Goal: Task Accomplishment & Management: Manage account settings

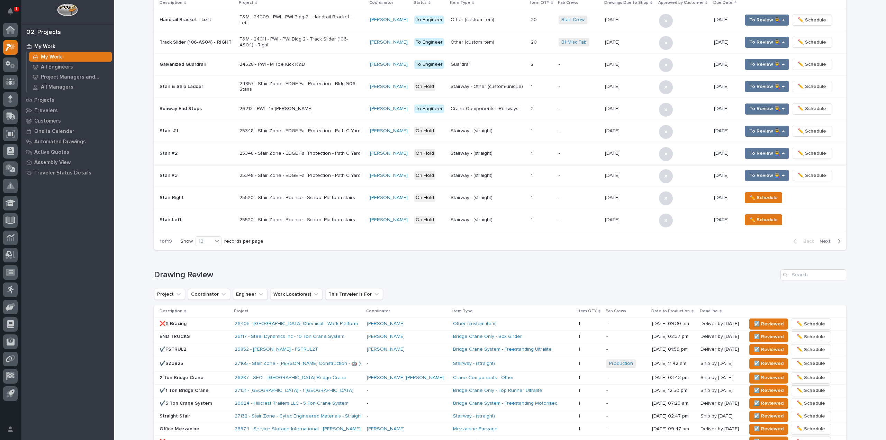
scroll to position [311, 0]
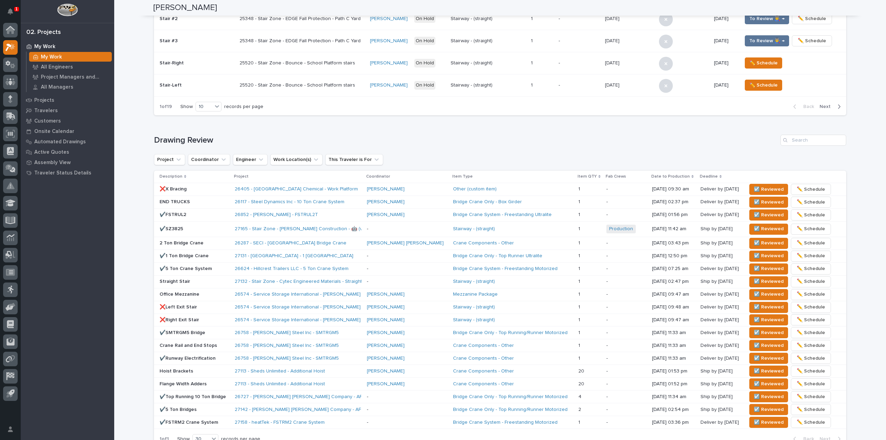
click at [223, 189] on p "❌X Bracing" at bounding box center [194, 189] width 70 height 6
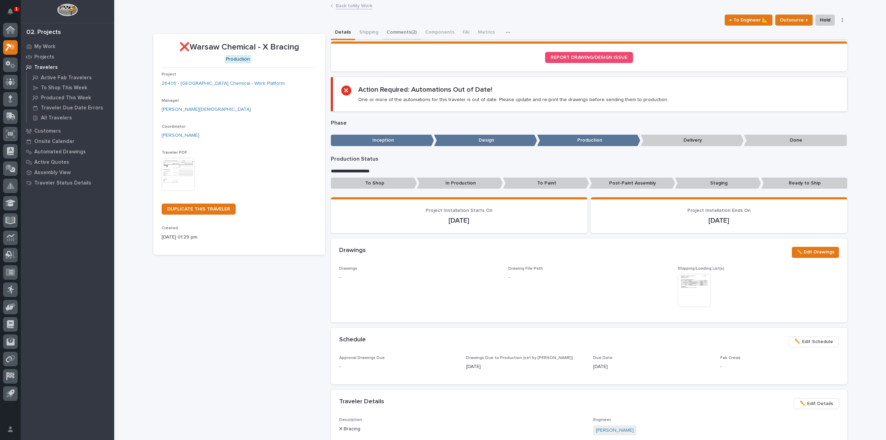
click at [400, 30] on button "Comments (2)" at bounding box center [401, 33] width 38 height 15
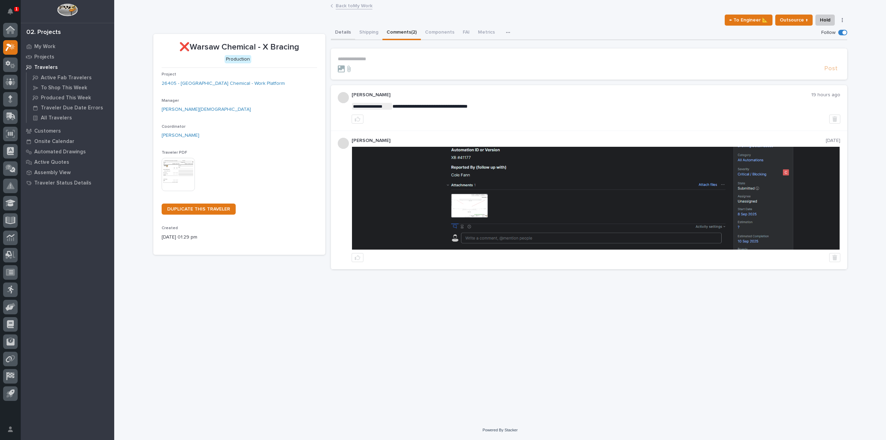
click at [343, 30] on button "Details" at bounding box center [343, 33] width 24 height 15
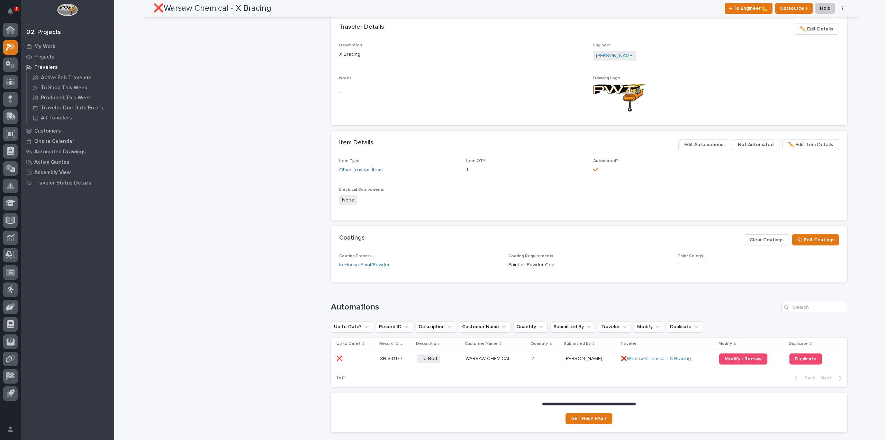
scroll to position [381, 0]
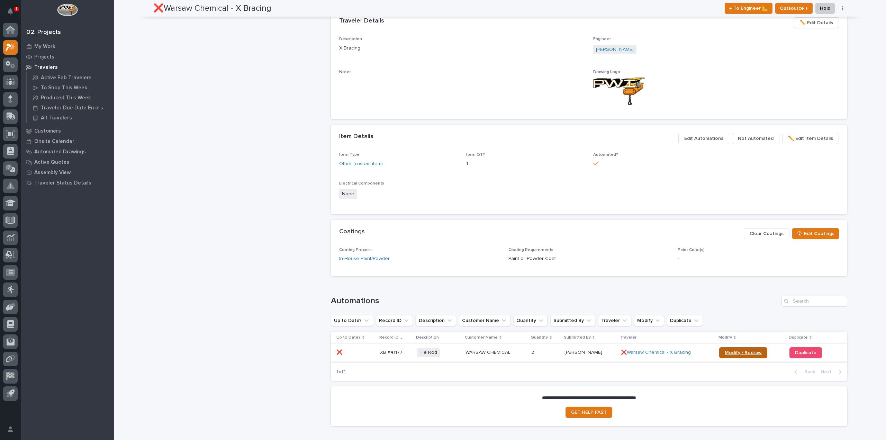
click at [719, 354] on link "Modify / Redraw" at bounding box center [743, 352] width 48 height 11
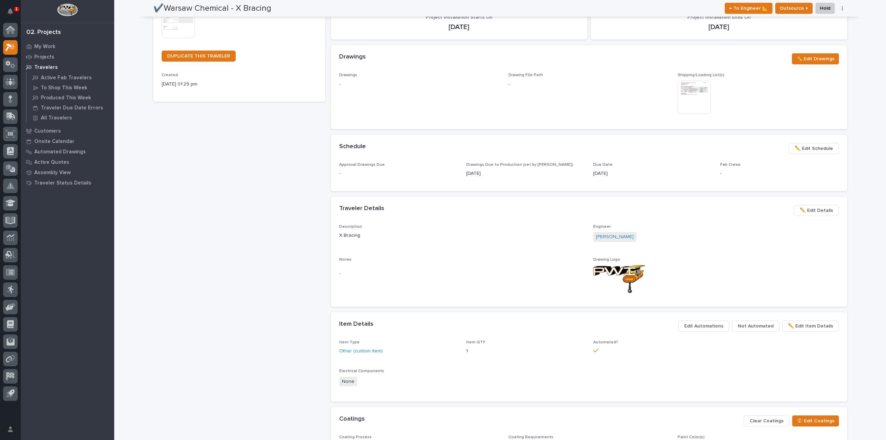
scroll to position [0, 0]
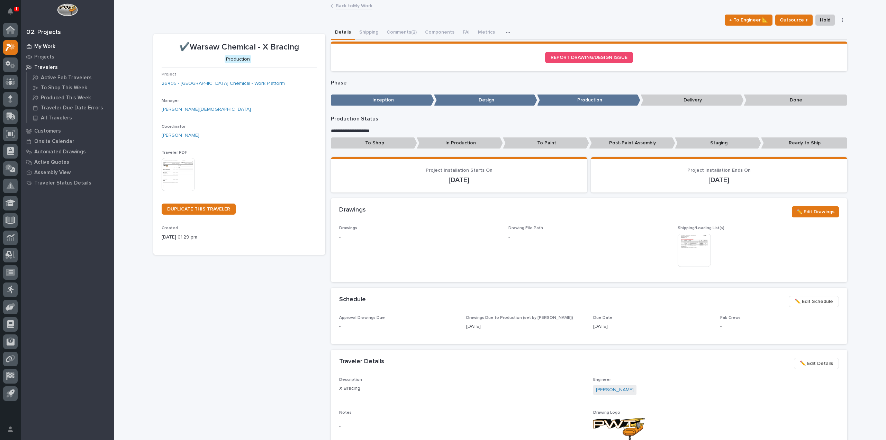
click at [43, 46] on p "My Work" at bounding box center [44, 47] width 21 height 6
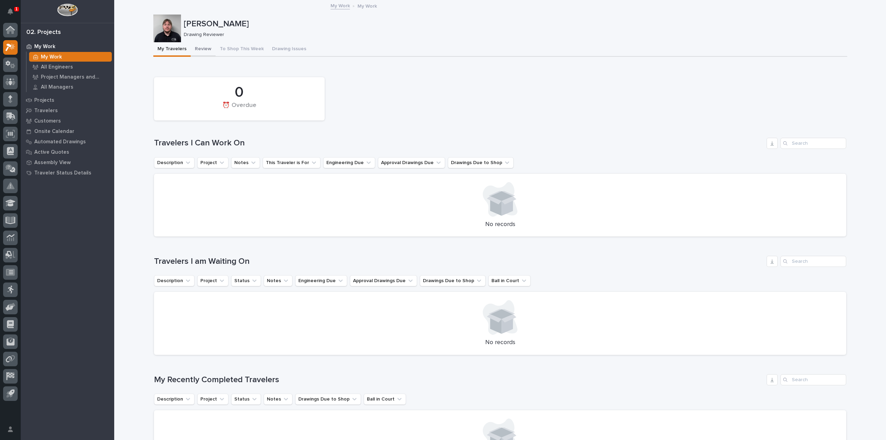
click at [202, 52] on button "Review" at bounding box center [203, 49] width 25 height 15
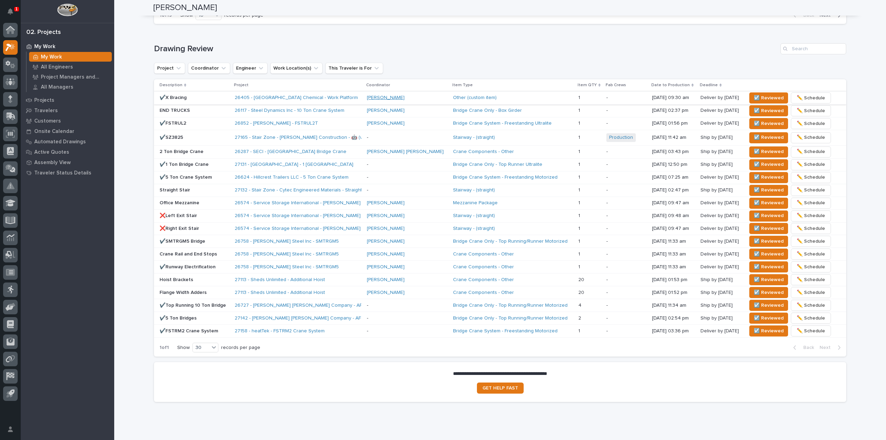
scroll to position [415, 0]
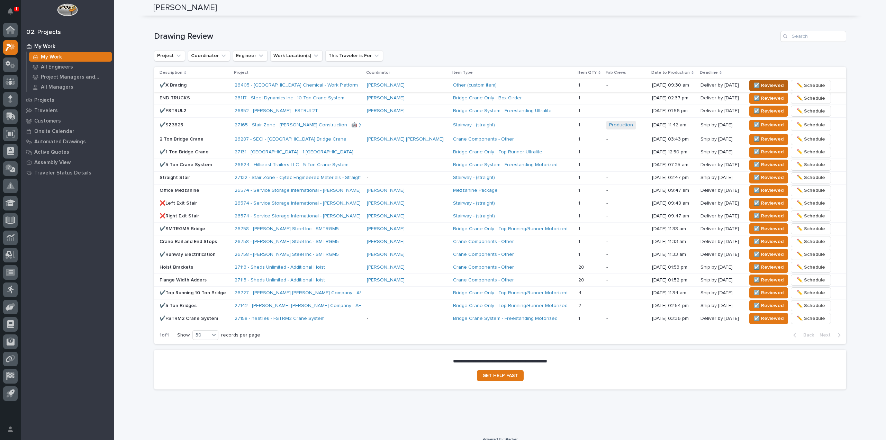
click at [753, 86] on span "☑️ Reviewed" at bounding box center [768, 85] width 30 height 8
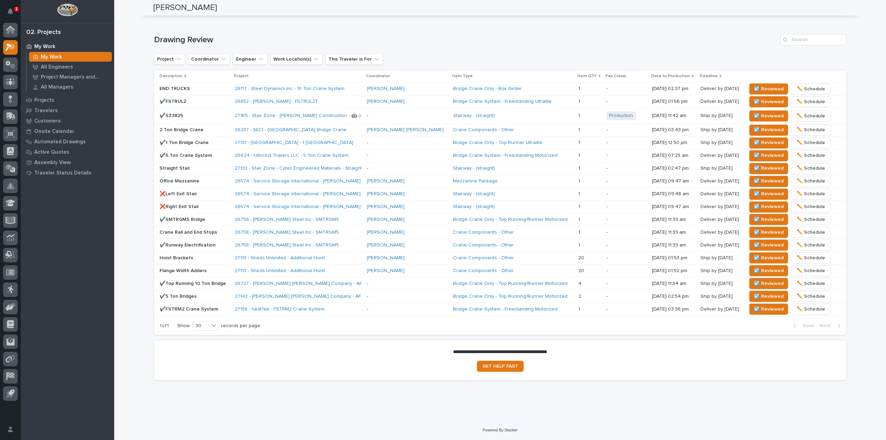
scroll to position [409, 0]
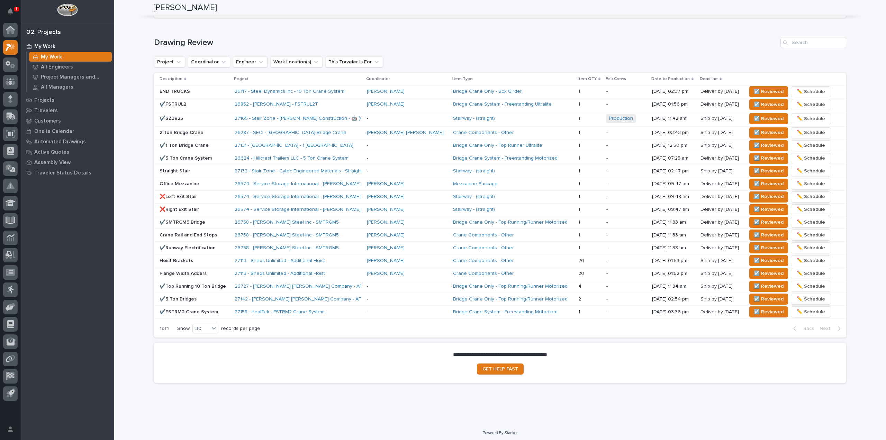
click at [18, 8] on div "1" at bounding box center [16, 9] width 5 height 4
click at [30, 7] on div at bounding box center [67, 11] width 93 height 23
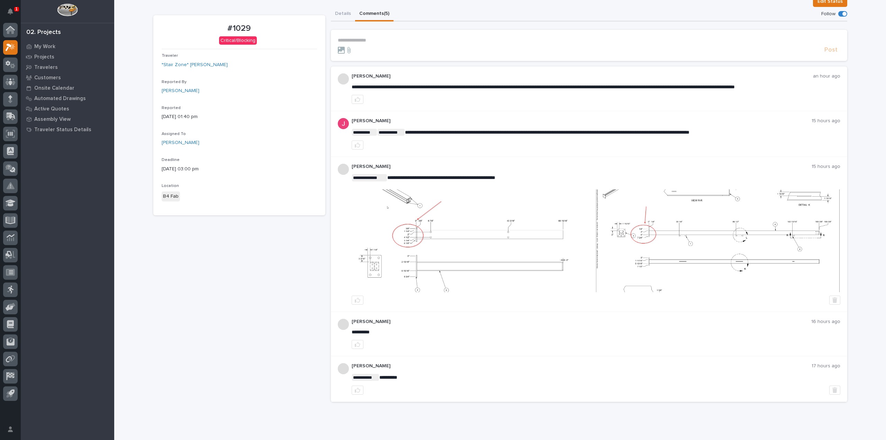
scroll to position [35, 0]
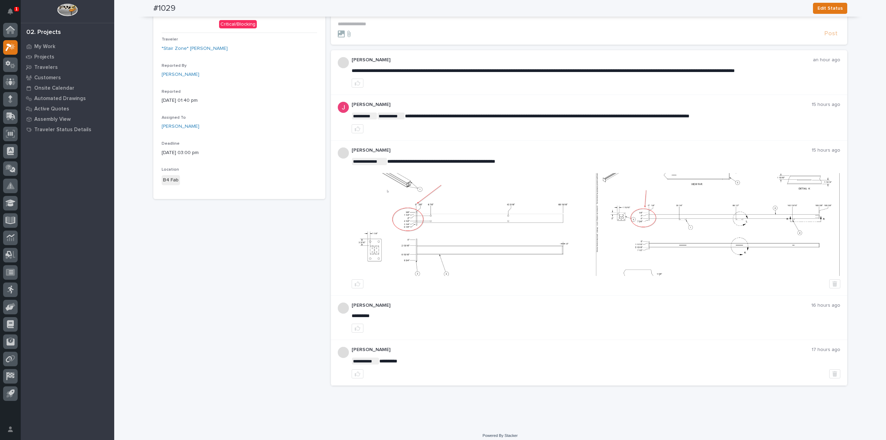
click at [429, 217] on img at bounding box center [474, 224] width 244 height 103
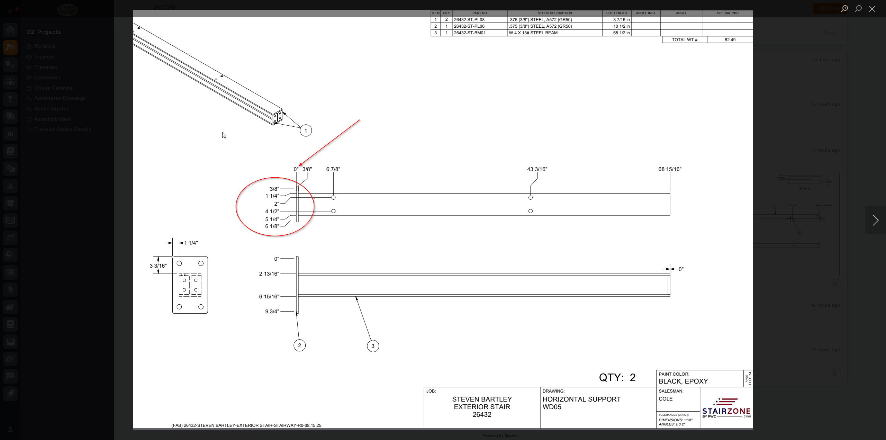
click at [866, 224] on button "Next image" at bounding box center [875, 220] width 21 height 28
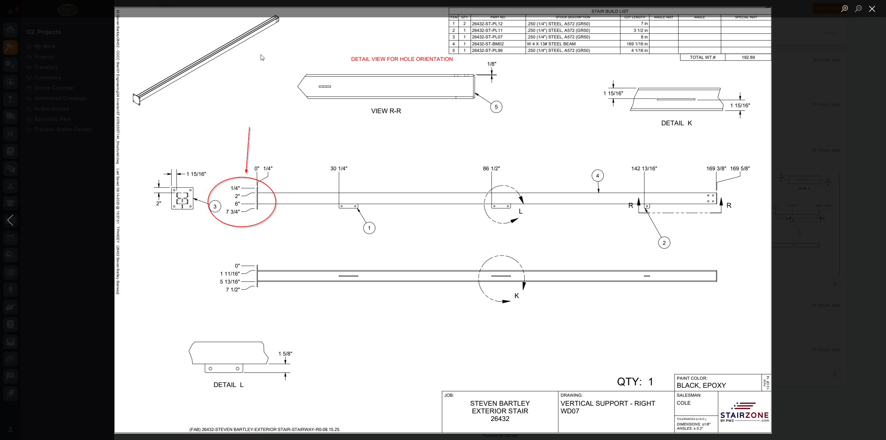
click at [869, 5] on button "Close lightbox" at bounding box center [872, 8] width 14 height 12
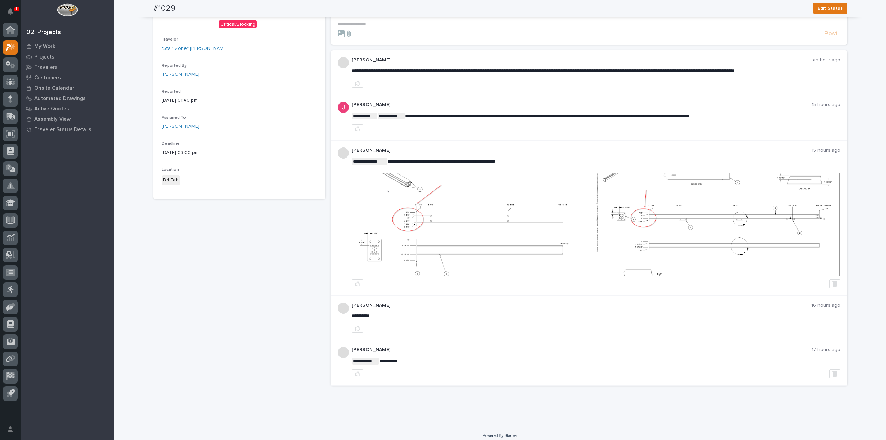
click at [534, 223] on img at bounding box center [474, 224] width 244 height 103
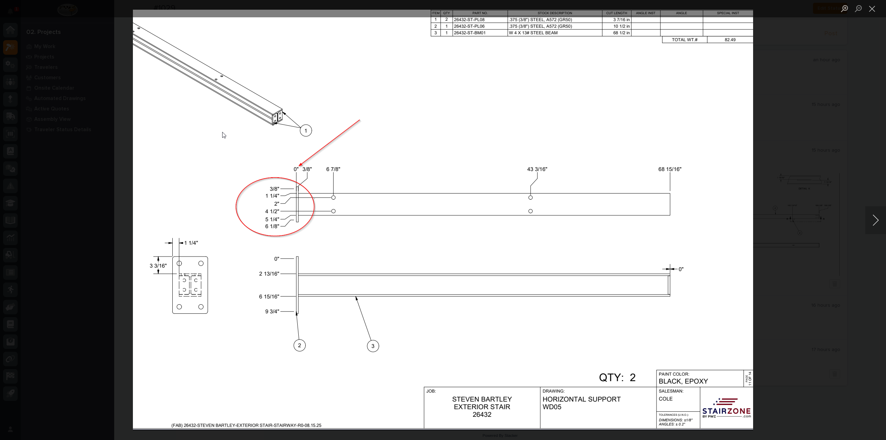
click at [879, 222] on button "Next image" at bounding box center [875, 220] width 21 height 28
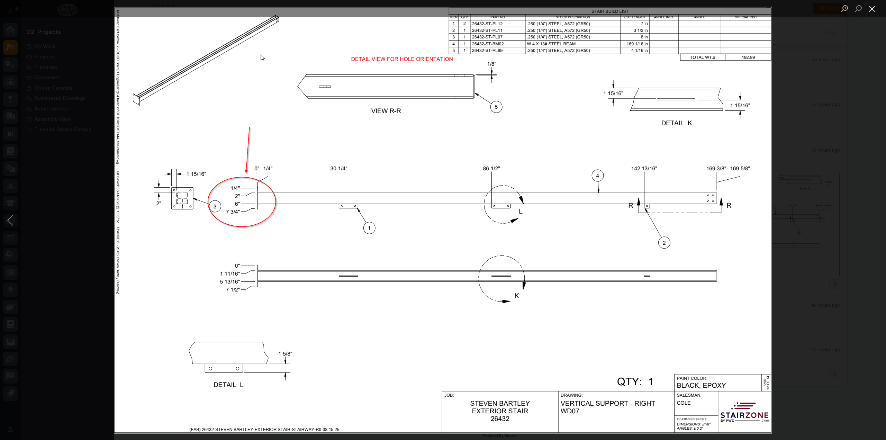
click at [876, 11] on button "Close lightbox" at bounding box center [872, 8] width 14 height 12
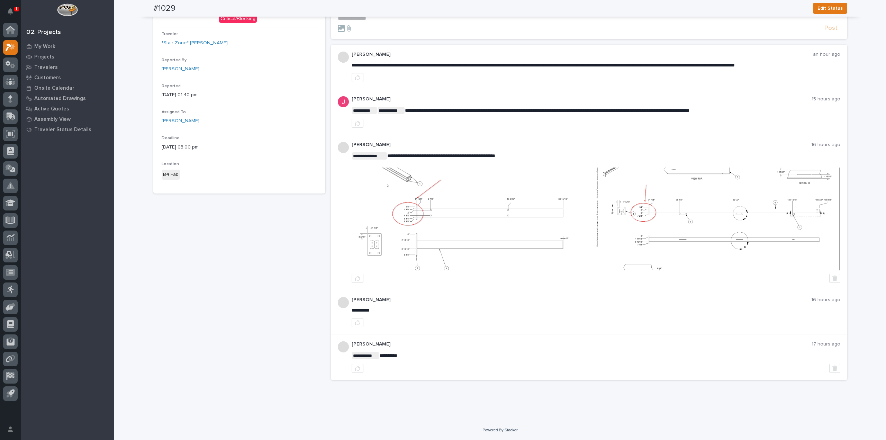
scroll to position [0, 0]
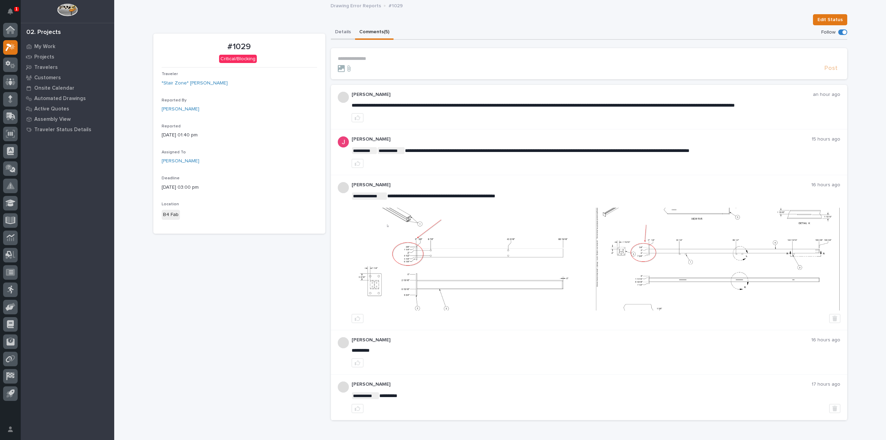
click at [344, 35] on button "Details" at bounding box center [343, 32] width 24 height 15
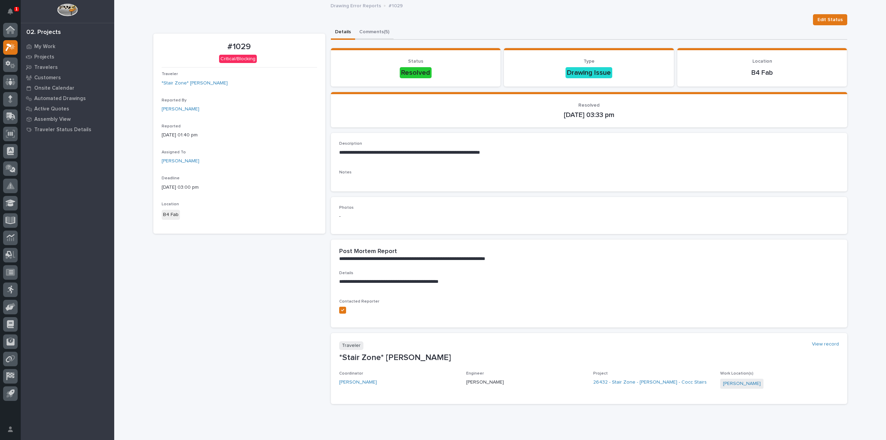
click at [377, 33] on button "Comments (5)" at bounding box center [374, 32] width 38 height 15
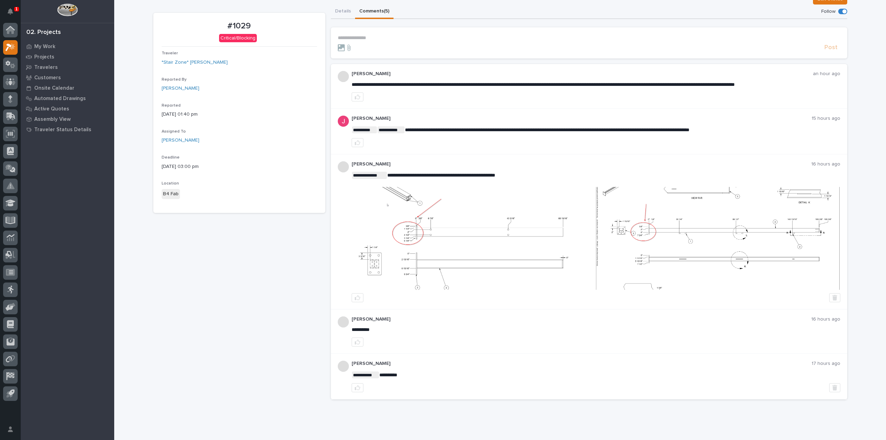
scroll to position [40, 0]
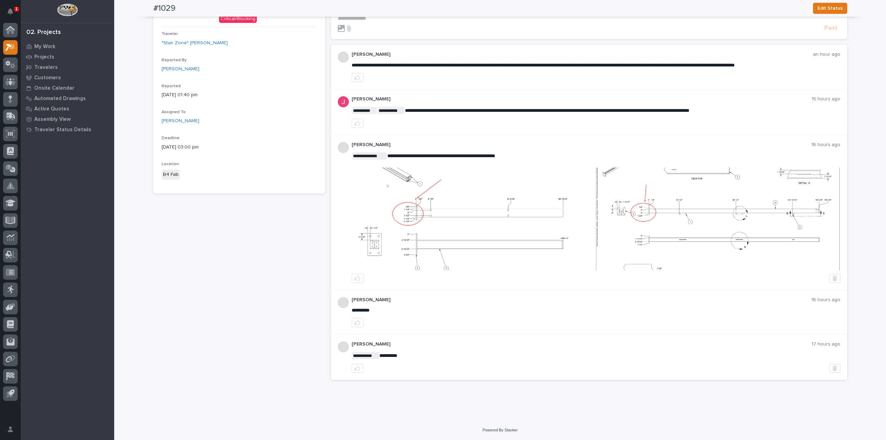
click at [400, 219] on img at bounding box center [474, 218] width 244 height 103
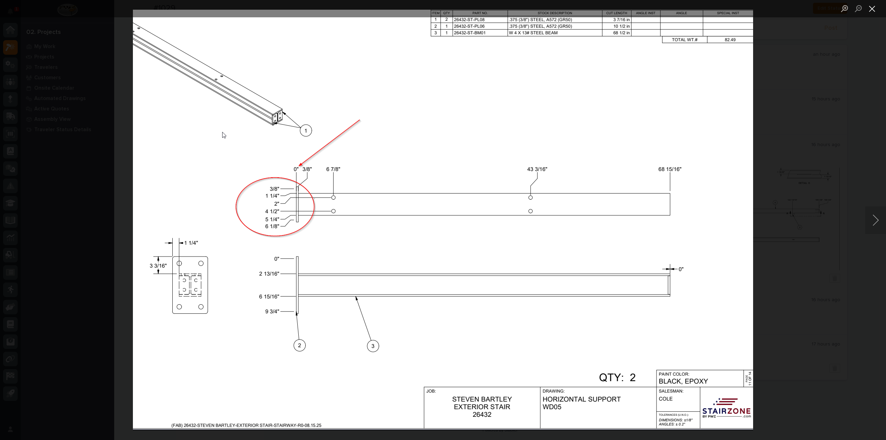
click at [873, 10] on button "Close lightbox" at bounding box center [872, 8] width 14 height 12
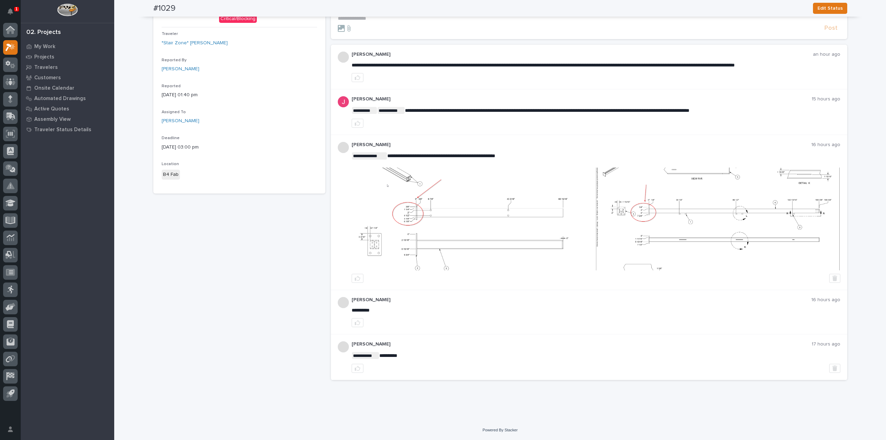
click at [427, 208] on img at bounding box center [474, 218] width 244 height 103
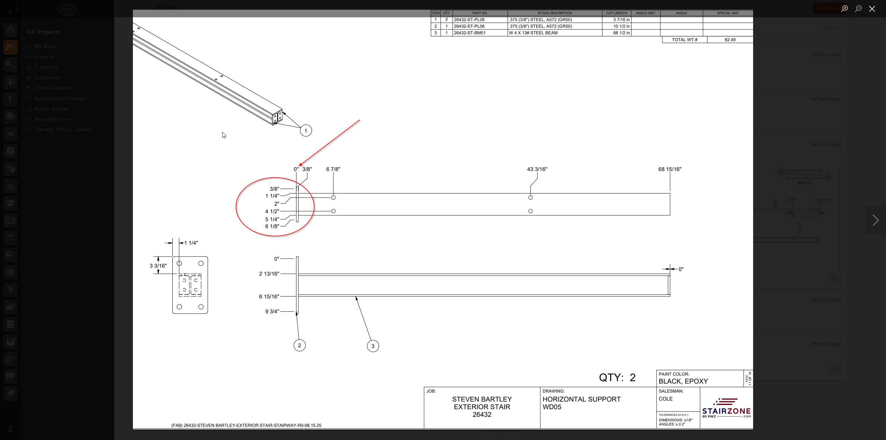
click at [874, 9] on button "Close lightbox" at bounding box center [872, 8] width 14 height 12
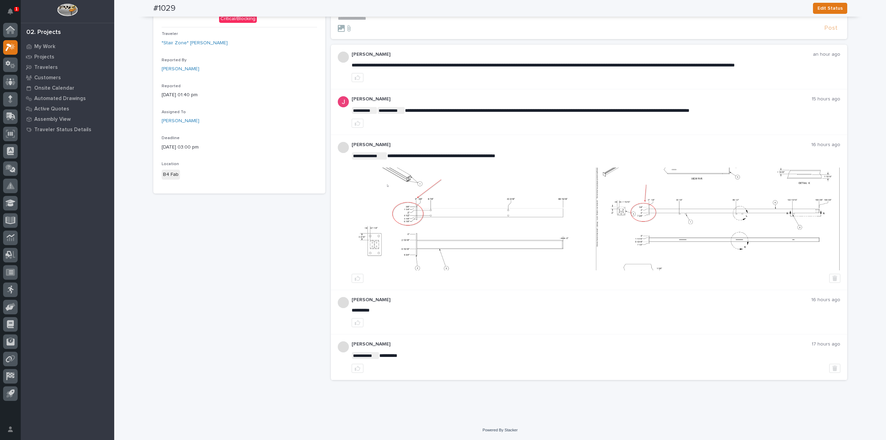
click at [686, 216] on img at bounding box center [718, 218] width 244 height 103
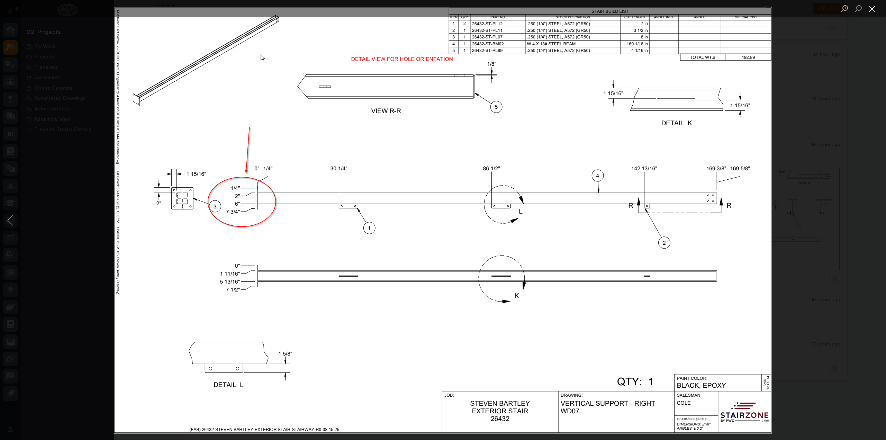
click at [872, 7] on button "Close lightbox" at bounding box center [872, 8] width 14 height 12
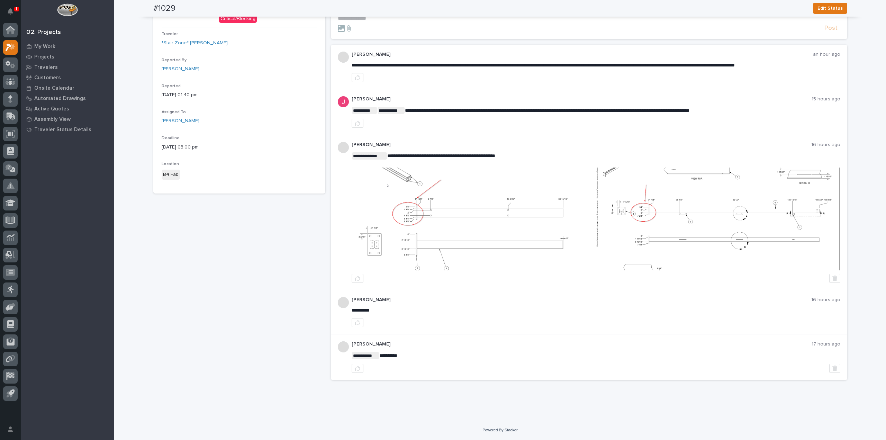
drag, startPoint x: 477, startPoint y: 63, endPoint x: 427, endPoint y: 68, distance: 50.1
click at [427, 68] on div "**********" at bounding box center [595, 67] width 488 height 30
click at [725, 219] on img at bounding box center [718, 218] width 244 height 103
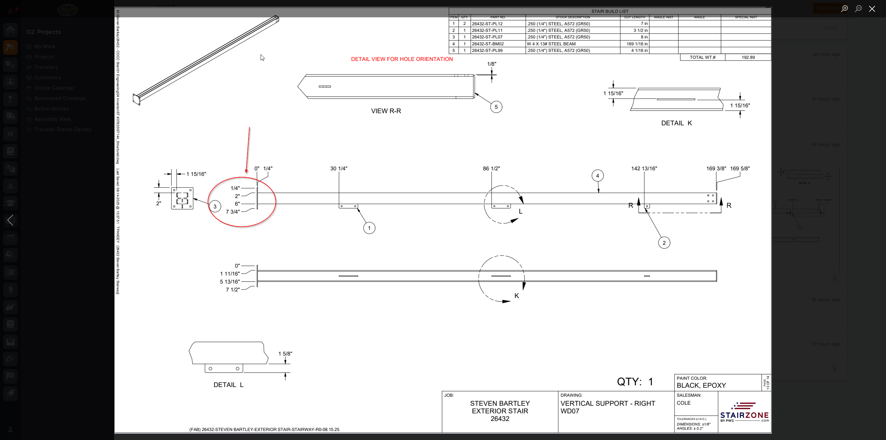
click at [871, 5] on button "Close lightbox" at bounding box center [872, 8] width 14 height 12
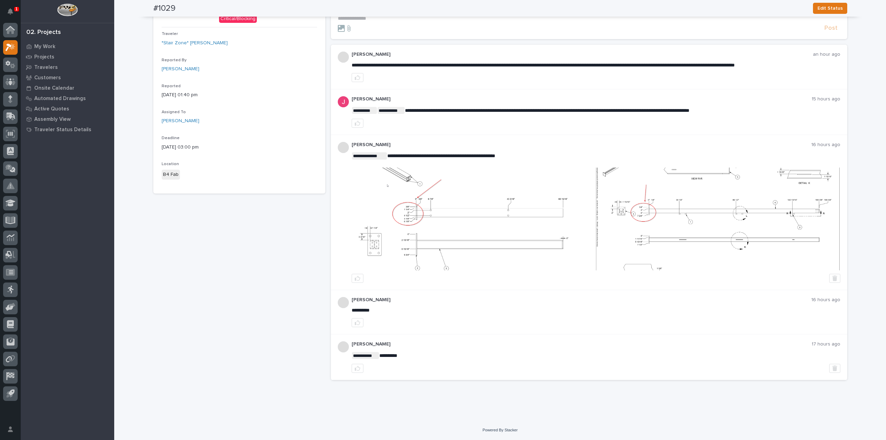
click at [590, 214] on img at bounding box center [474, 218] width 244 height 103
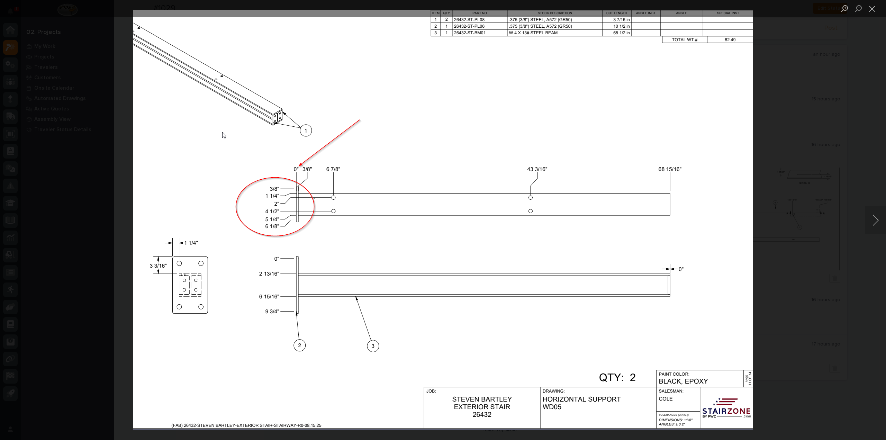
click at [580, 169] on img "Lightbox" at bounding box center [443, 220] width 620 height 420
click at [423, 92] on img "Lightbox" at bounding box center [443, 220] width 620 height 420
click at [874, 4] on button "Close lightbox" at bounding box center [872, 8] width 14 height 12
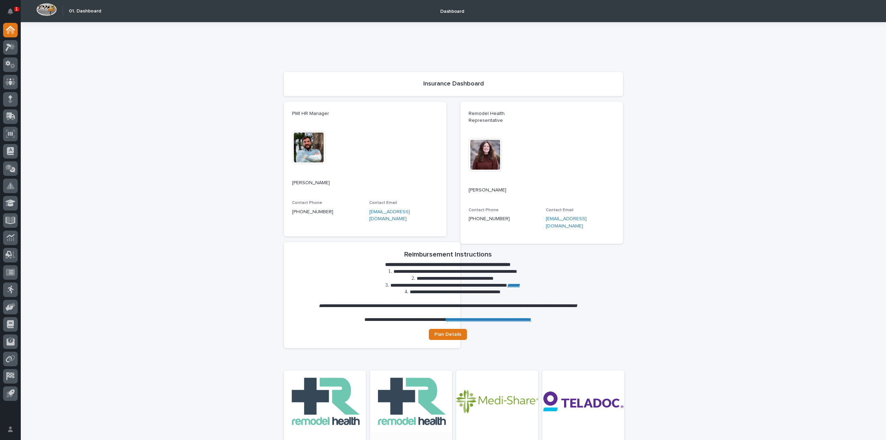
click at [407, 377] on div at bounding box center [411, 437] width 82 height 120
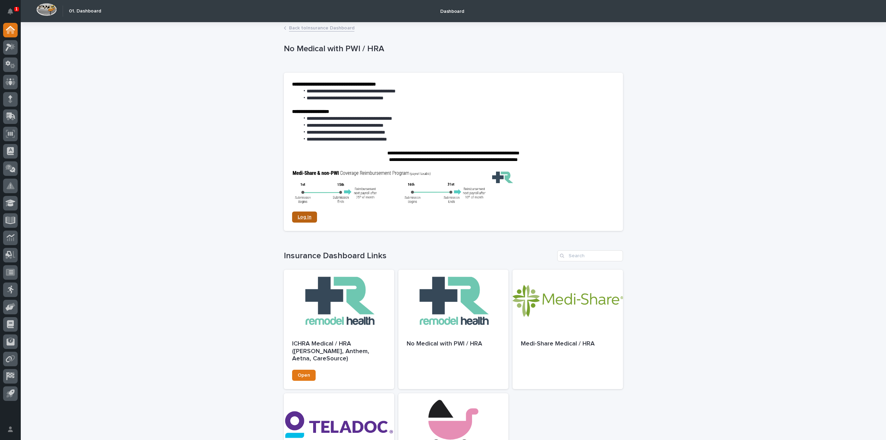
click at [303, 217] on span "Log In" at bounding box center [305, 216] width 14 height 5
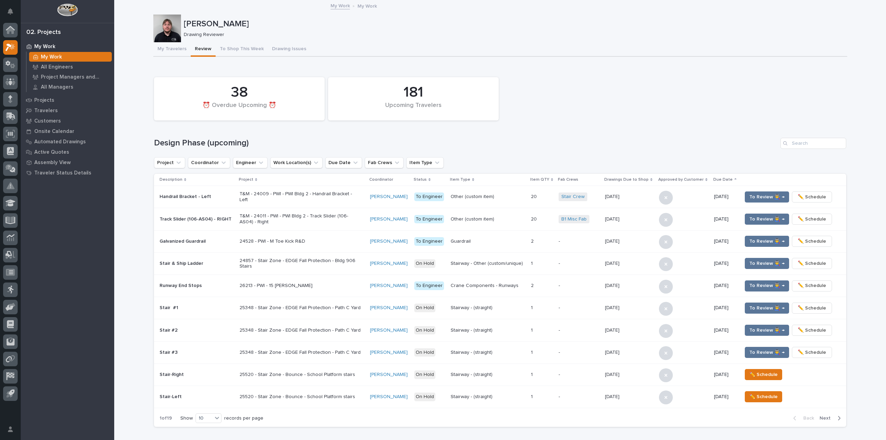
click at [682, 59] on div "**********" at bounding box center [500, 427] width 694 height 739
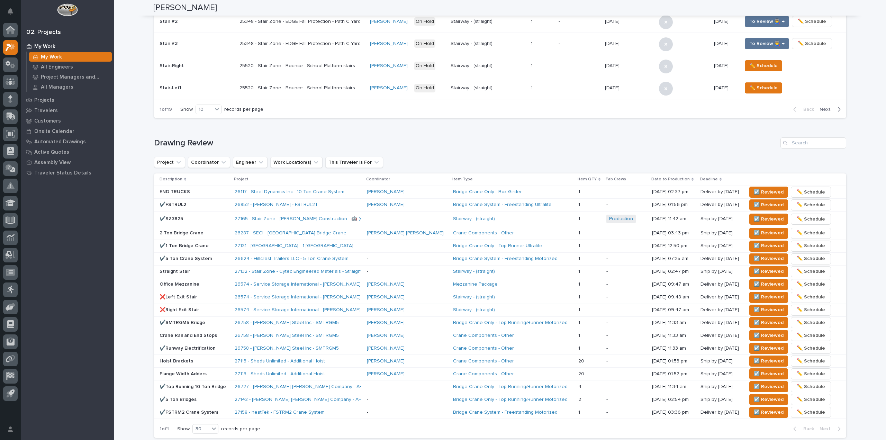
scroll to position [311, 0]
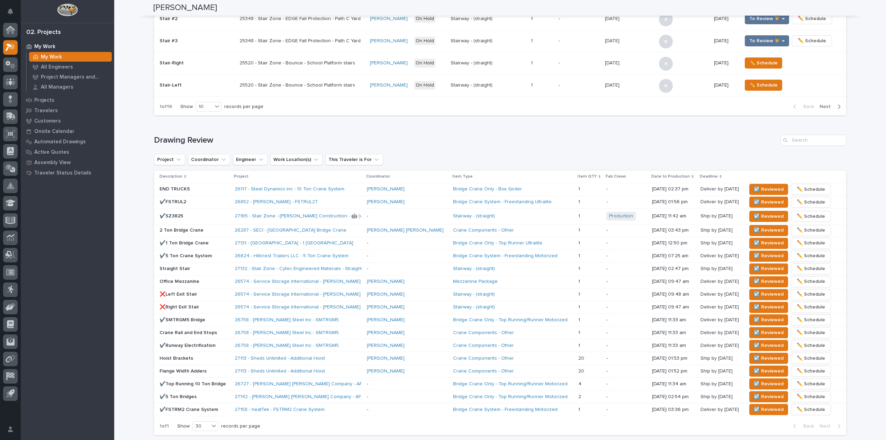
click at [194, 190] on p "END TRUCKS" at bounding box center [194, 189] width 70 height 6
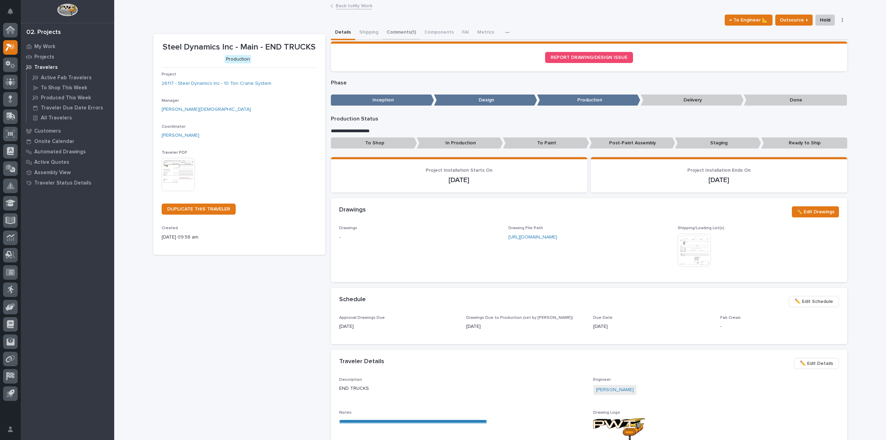
click at [406, 26] on button "Comments (1)" at bounding box center [401, 33] width 38 height 15
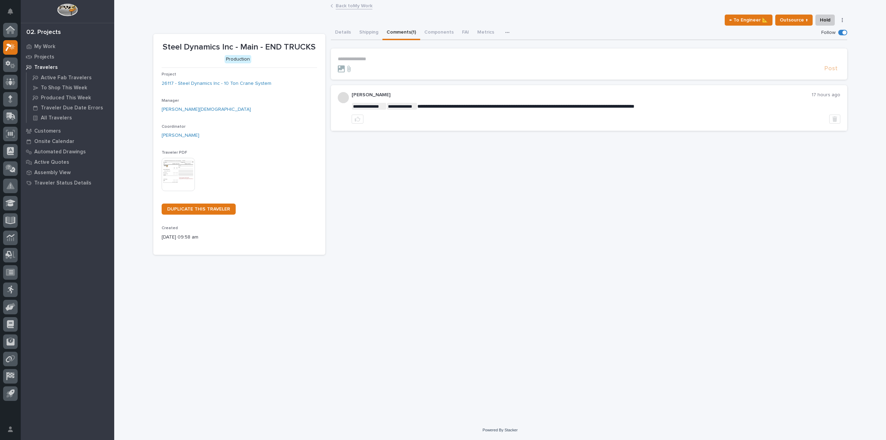
drag, startPoint x: 418, startPoint y: 106, endPoint x: 660, endPoint y: 107, distance: 242.2
drag, startPoint x: 664, startPoint y: 107, endPoint x: 416, endPoint y: 107, distance: 247.7
click at [416, 107] on p "**********" at bounding box center [595, 106] width 488 height 7
copy p "**********"
click at [345, 57] on p "**********" at bounding box center [589, 59] width 502 height 6
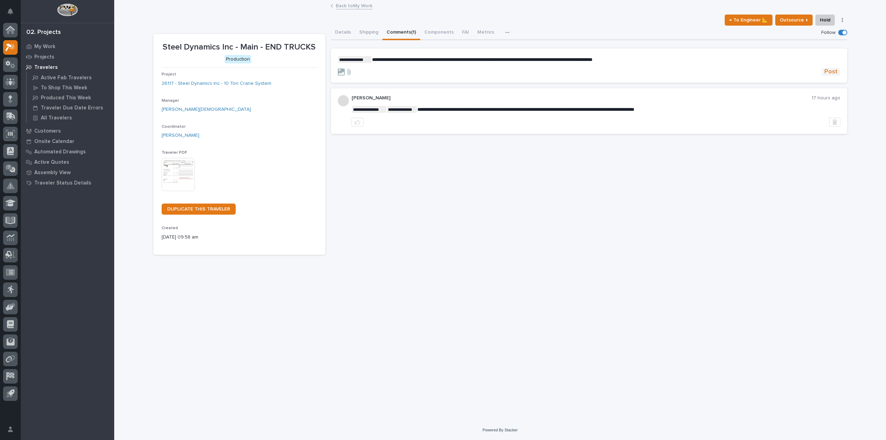
click at [837, 69] on button "Post" at bounding box center [830, 72] width 19 height 8
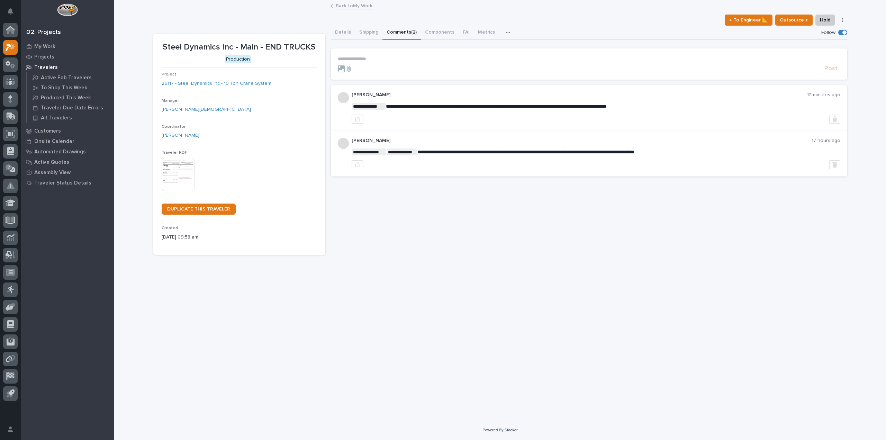
click at [337, 328] on div "**********" at bounding box center [500, 202] width 701 height 402
click at [50, 48] on p "My Work" at bounding box center [44, 47] width 21 height 6
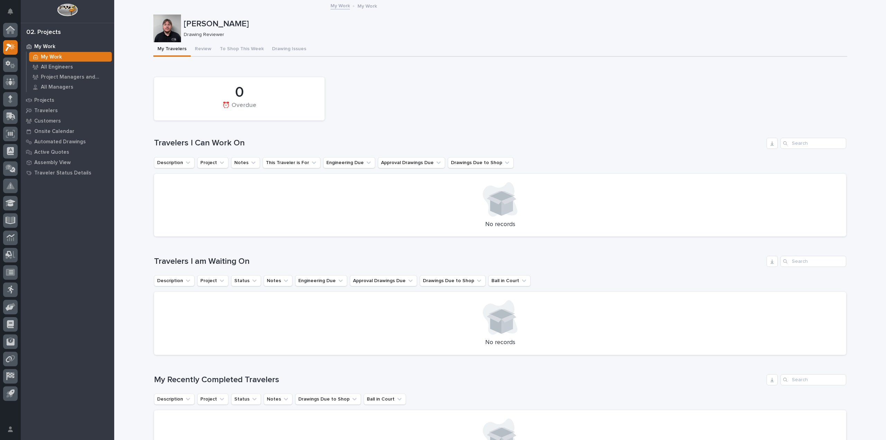
drag, startPoint x: 471, startPoint y: 49, endPoint x: 465, endPoint y: 49, distance: 6.2
click at [469, 49] on div "My Travelers Review To Shop This Week Drawing Issues" at bounding box center [500, 49] width 694 height 15
click at [201, 50] on button "Review" at bounding box center [203, 49] width 25 height 15
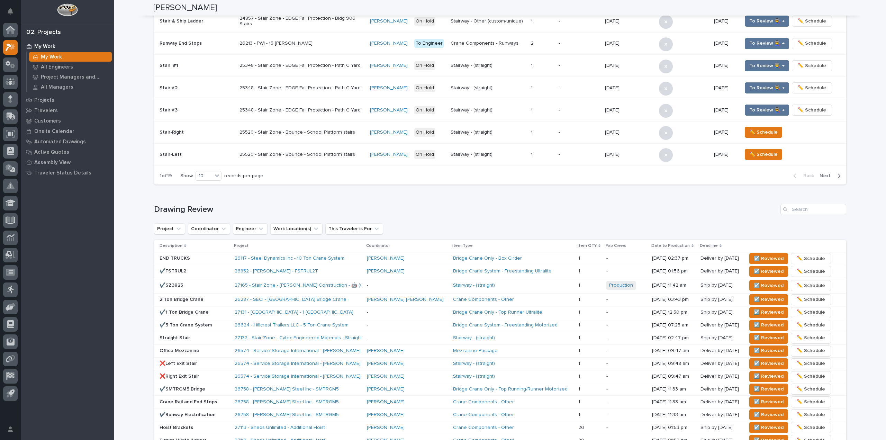
scroll to position [346, 0]
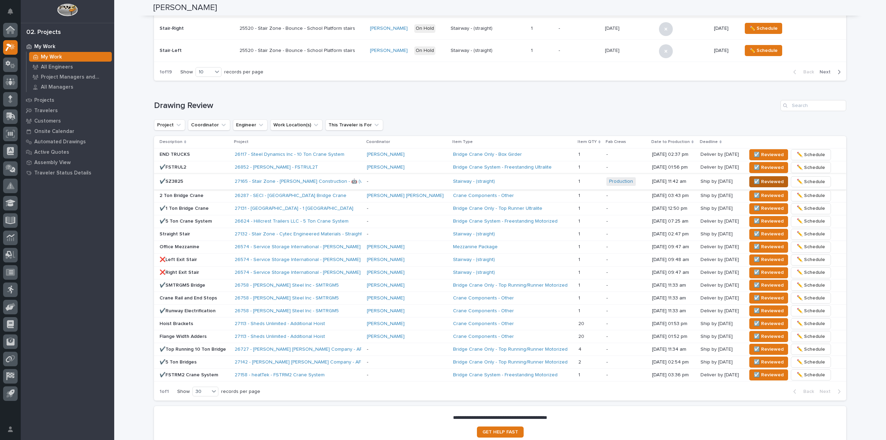
click at [753, 180] on span "☑️ Reviewed" at bounding box center [768, 181] width 30 height 8
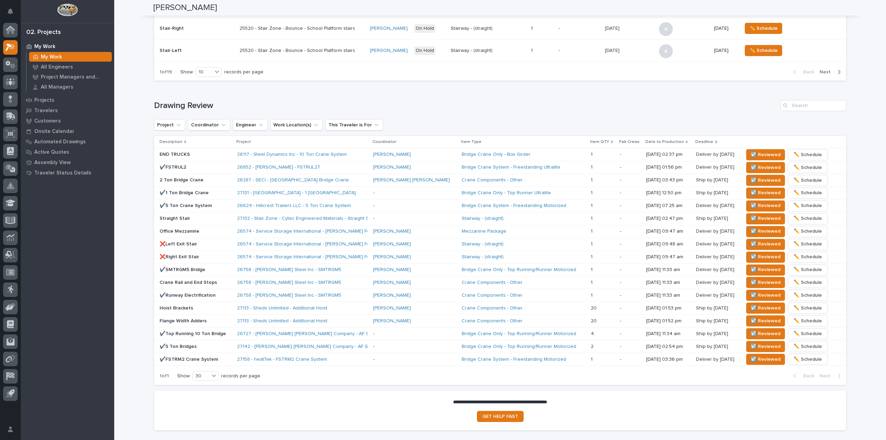
scroll to position [338, 0]
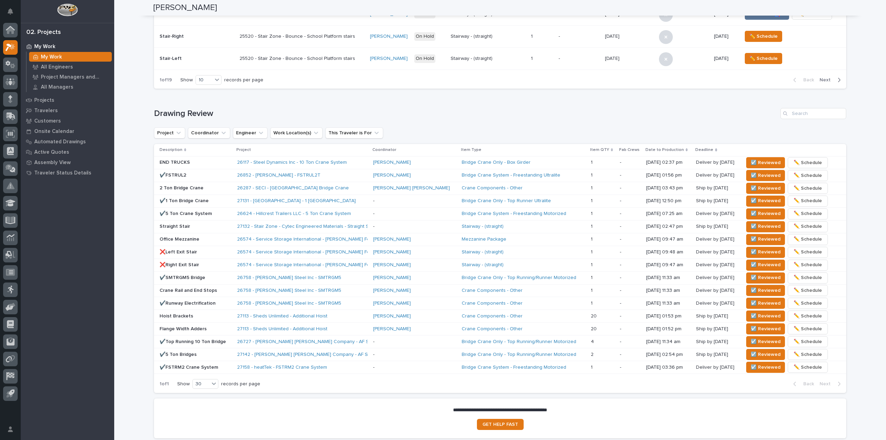
click at [362, 163] on div "26117 - Steel Dynamics Inc - 10 Ton Crane System" at bounding box center [302, 162] width 130 height 11
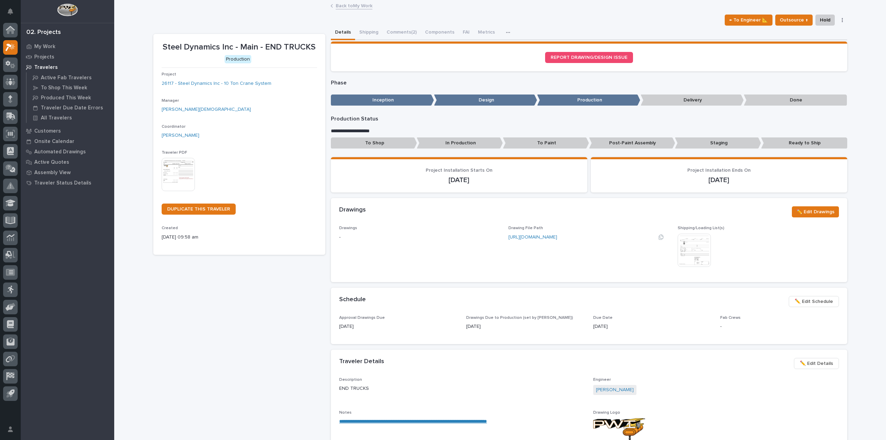
click at [548, 239] on link "https://drive.google.com/file/d/19yaAR-d4vCqOphZM39_K4-BDYDwNzjSb/view?usp=driv…" at bounding box center [532, 237] width 49 height 5
click at [700, 243] on img at bounding box center [693, 250] width 33 height 33
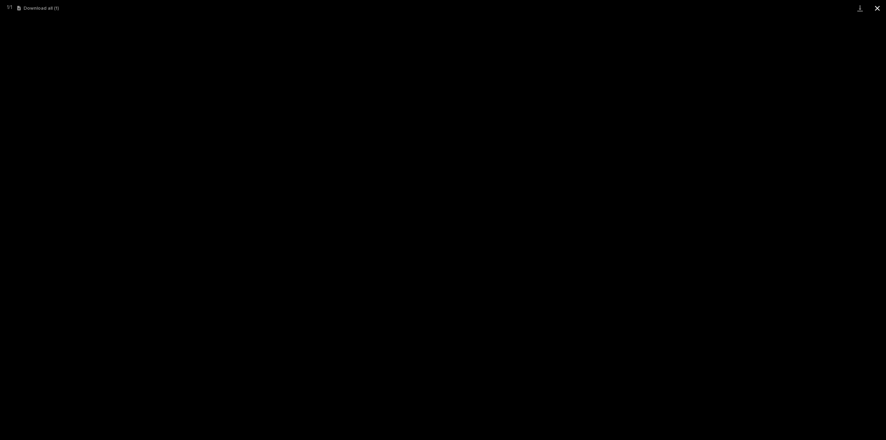
click at [878, 8] on button "Close gallery" at bounding box center [876, 8] width 17 height 16
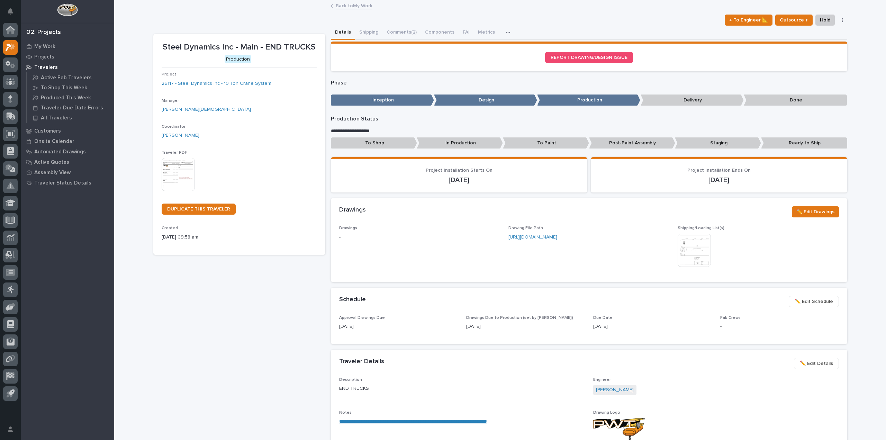
click at [38, 40] on div "02. Projects My Work Projects Travelers Active Fab Travelers To Shop This Week …" at bounding box center [67, 220] width 93 height 440
click at [39, 43] on div "My Work" at bounding box center [67, 47] width 90 height 10
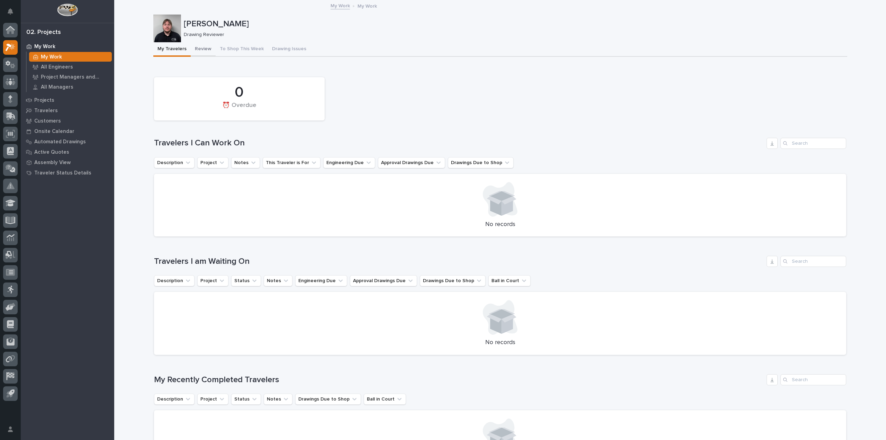
click at [191, 47] on button "Review" at bounding box center [203, 49] width 25 height 15
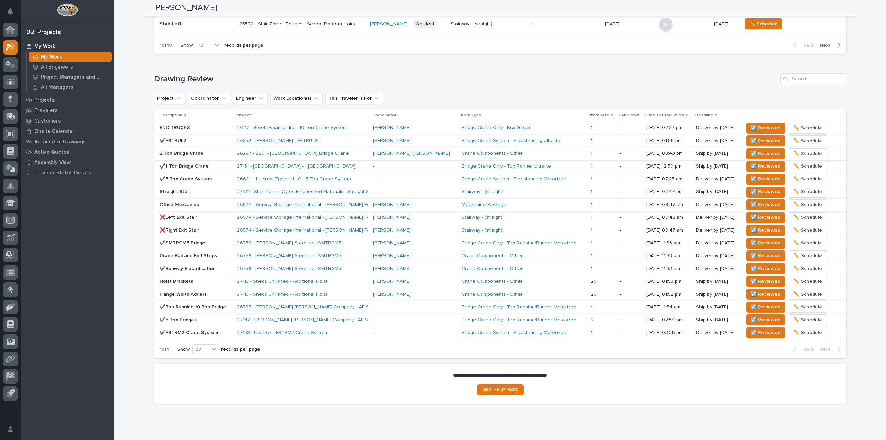
scroll to position [381, 0]
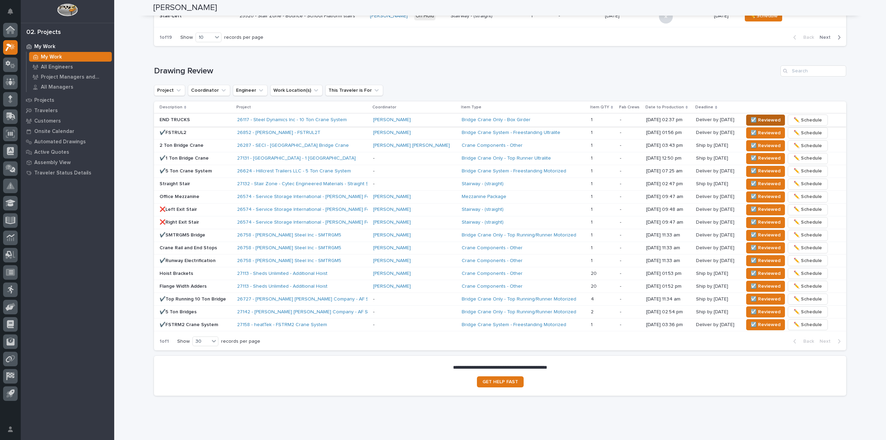
click at [750, 116] on span "☑️ Reviewed" at bounding box center [765, 120] width 30 height 8
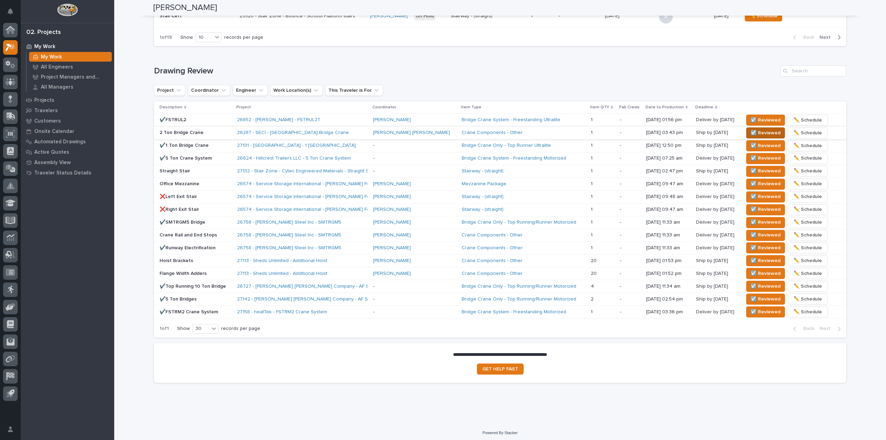
scroll to position [374, 0]
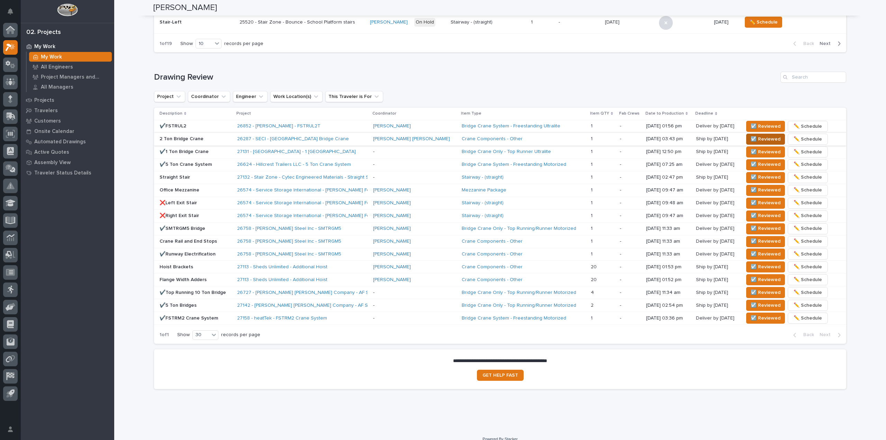
click at [752, 142] on span "☑️ Reviewed" at bounding box center [765, 139] width 30 height 8
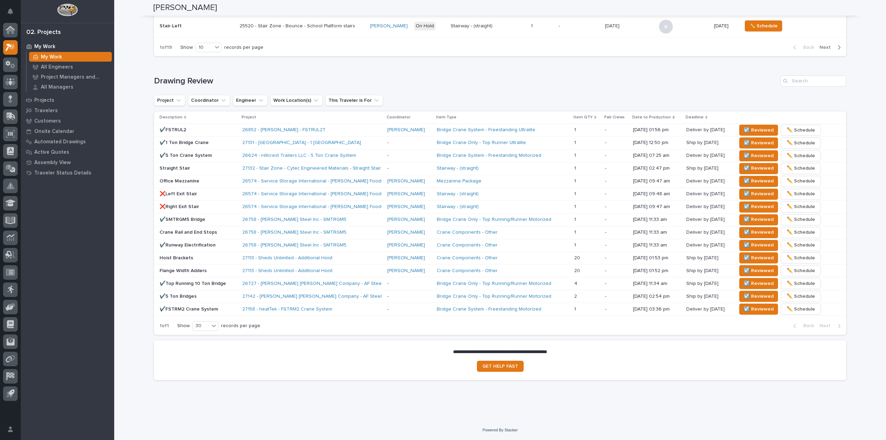
scroll to position [368, 0]
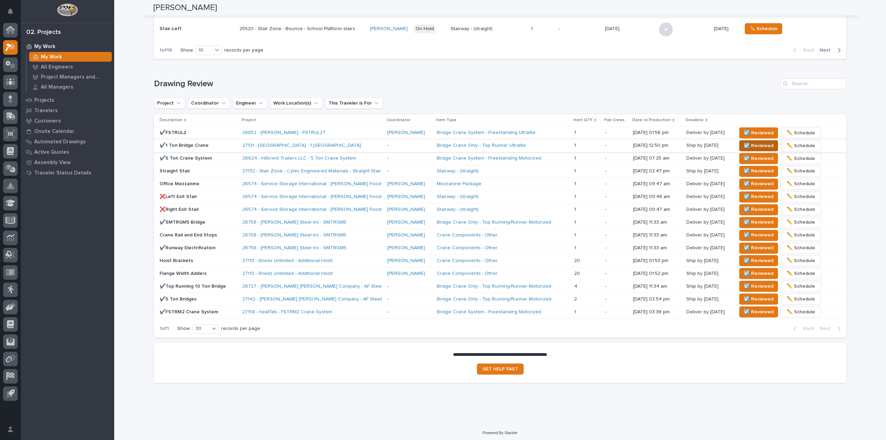
click at [743, 145] on span "☑️ Reviewed" at bounding box center [758, 145] width 30 height 8
click at [17, 7] on div at bounding box center [10, 13] width 15 height 20
click at [11, 11] on icon "Notifications" at bounding box center [11, 11] width 6 height 6
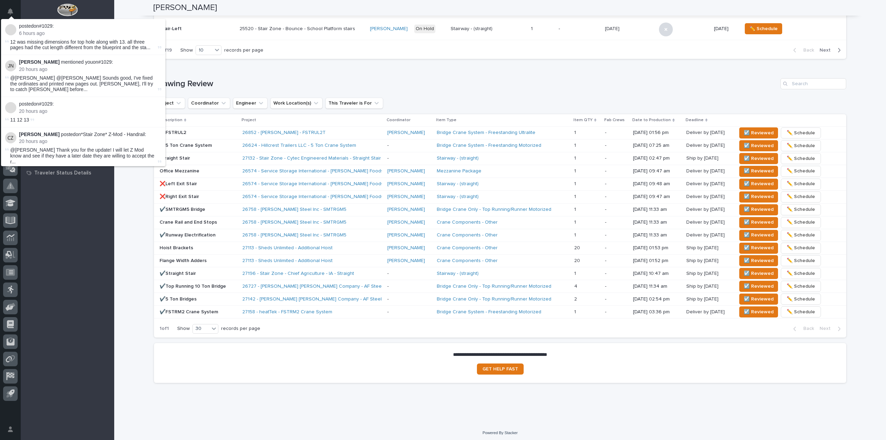
click at [107, 37] on li "posted on #1029 : 6 hours ago 12 was missing dimensions for top hole along with…" at bounding box center [83, 37] width 164 height 36
click at [367, 79] on h1 "Drawing Review" at bounding box center [465, 84] width 623 height 10
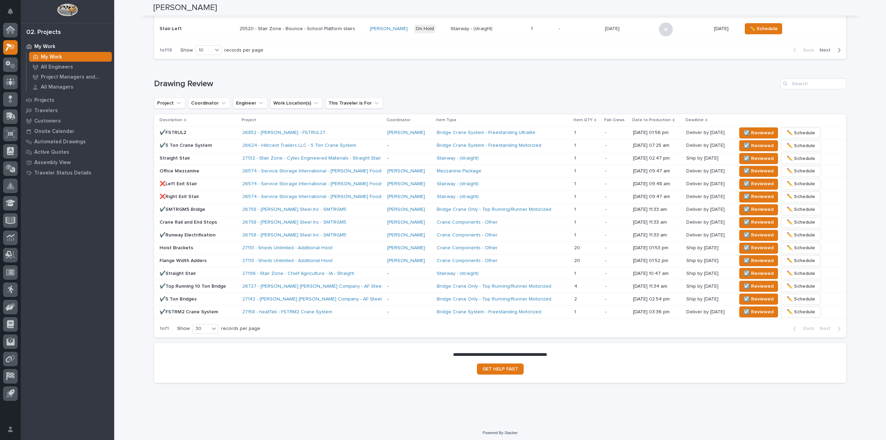
click at [132, 193] on div "**********" at bounding box center [499, 28] width 771 height 790
click at [757, 76] on div "Loading... Saving… Drawing Review Project Coordinator Engineer Work Location(s)…" at bounding box center [500, 203] width 692 height 278
click at [760, 145] on span "☑️ Reviewed" at bounding box center [758, 145] width 30 height 8
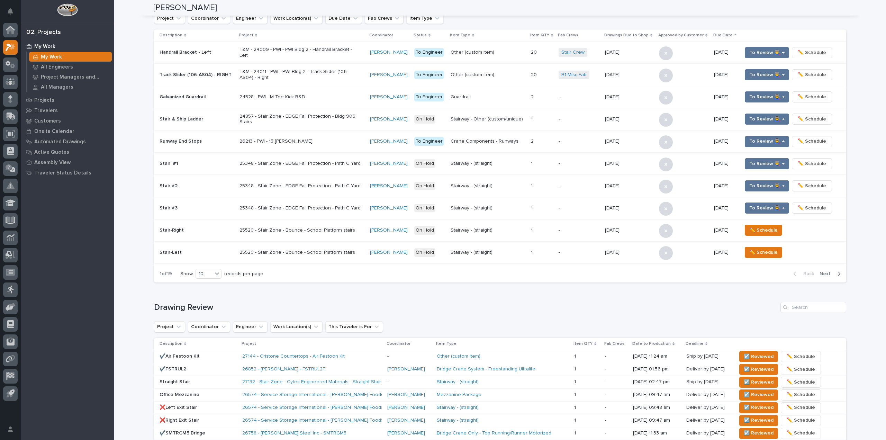
scroll to position [91, 0]
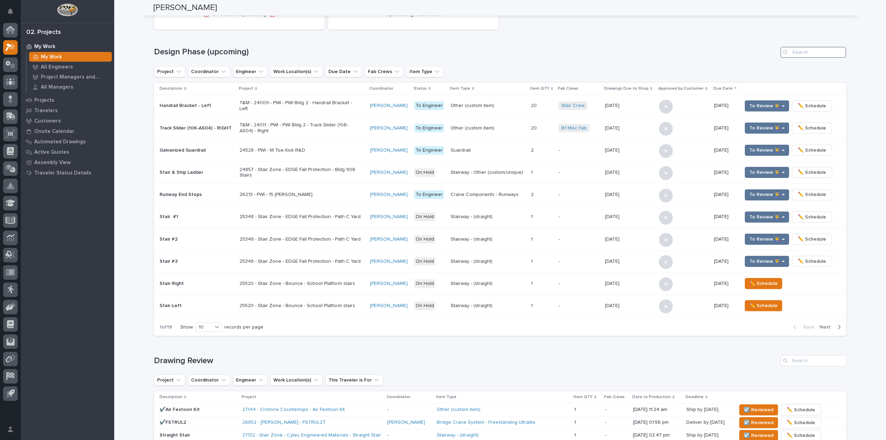
click at [815, 51] on input "Search" at bounding box center [813, 52] width 66 height 11
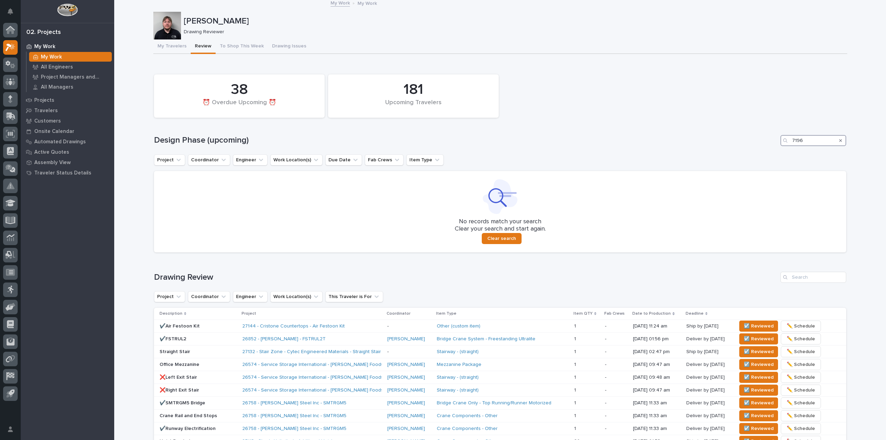
scroll to position [5, 0]
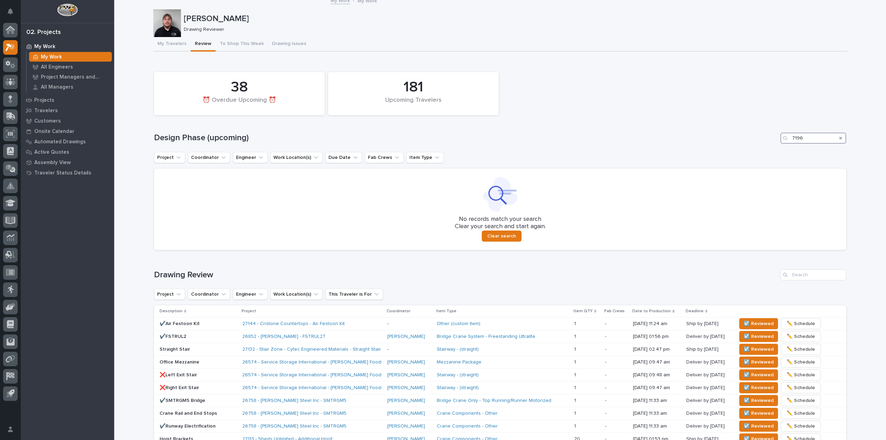
type input "27196"
drag, startPoint x: 810, startPoint y: 142, endPoint x: 727, endPoint y: 132, distance: 83.6
click at [727, 132] on div "Design Phase (upcoming) 27196" at bounding box center [500, 137] width 692 height 11
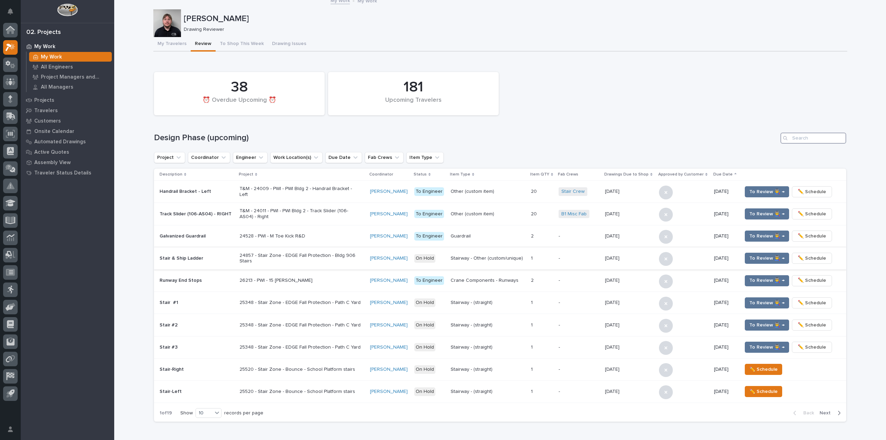
scroll to position [0, 0]
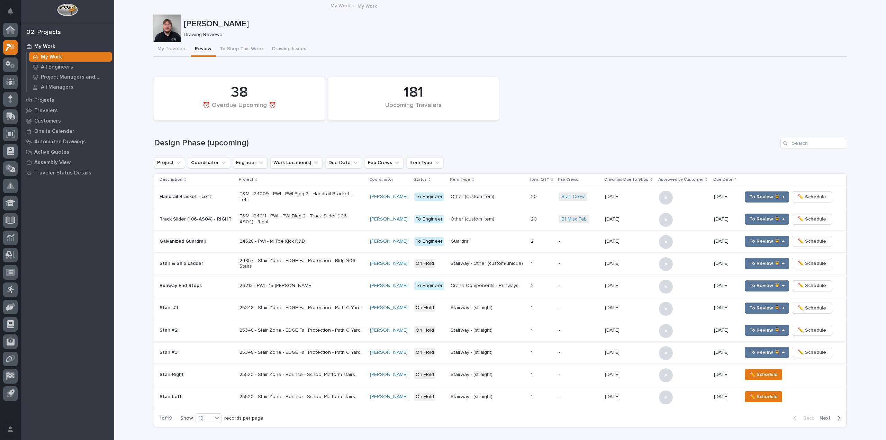
click at [813, 272] on td "To Review 👨‍🏭 → ✏️ Schedule" at bounding box center [792, 263] width 107 height 22
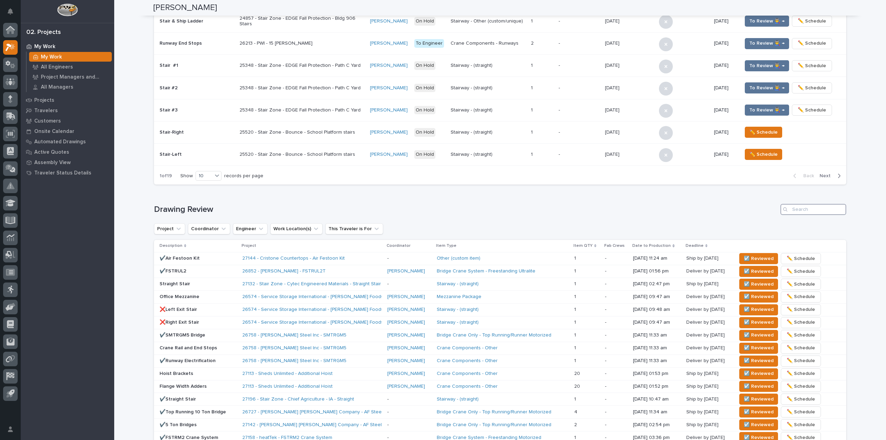
click at [819, 213] on input "Search" at bounding box center [813, 209] width 66 height 11
paste input "27196"
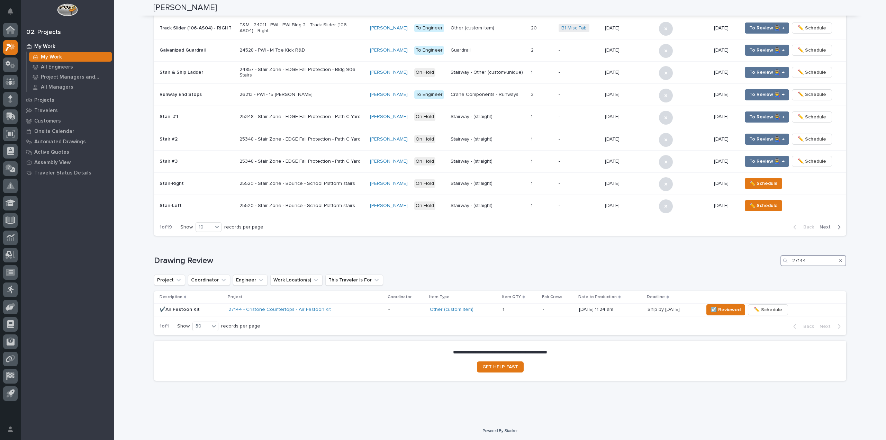
scroll to position [153, 0]
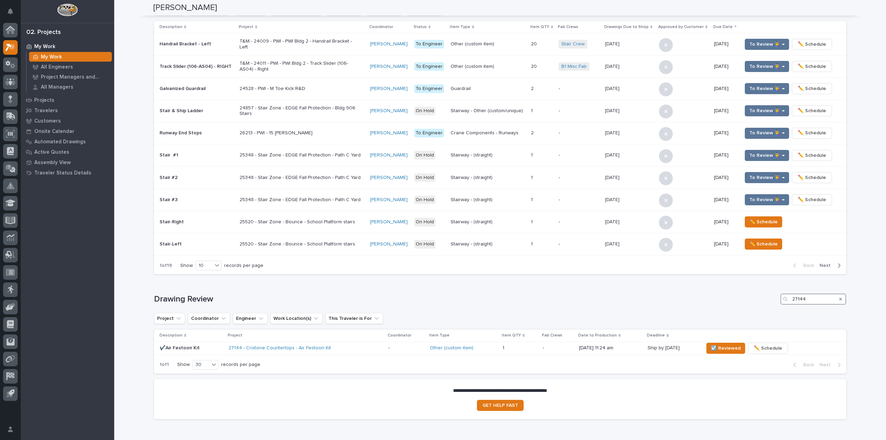
type input "27144"
click at [61, 55] on div "My Work" at bounding box center [70, 57] width 83 height 10
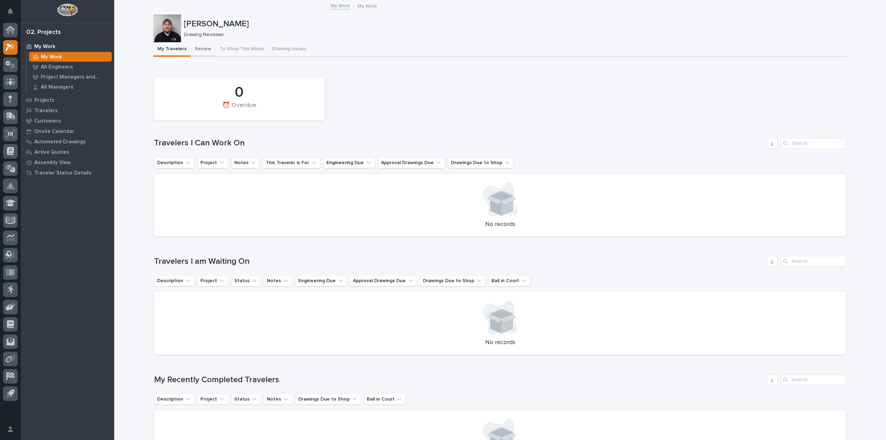
click at [199, 49] on button "Review" at bounding box center [203, 49] width 25 height 15
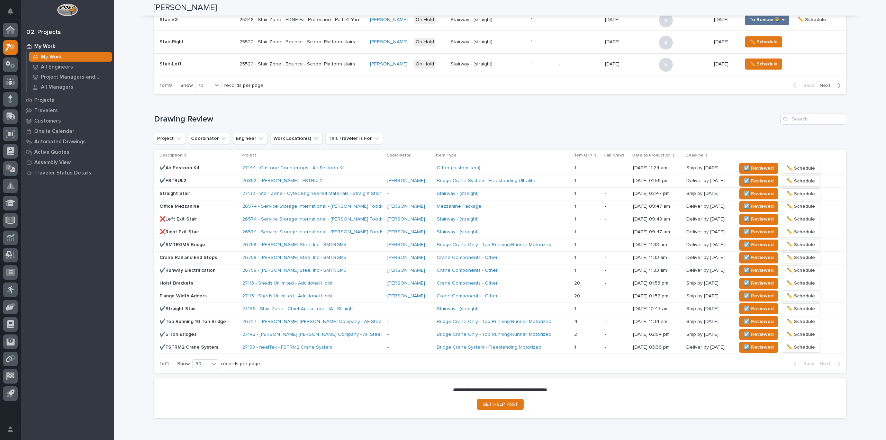
scroll to position [346, 0]
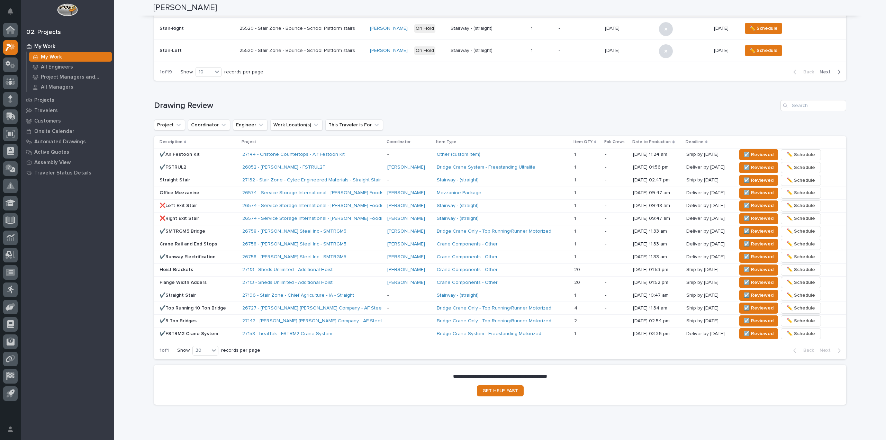
click at [69, 234] on div "My Work My Work All Engineers Project Managers and Engineers All Managers Proje…" at bounding box center [67, 240] width 93 height 399
click at [758, 154] on span "☑️ Reviewed" at bounding box center [758, 154] width 30 height 8
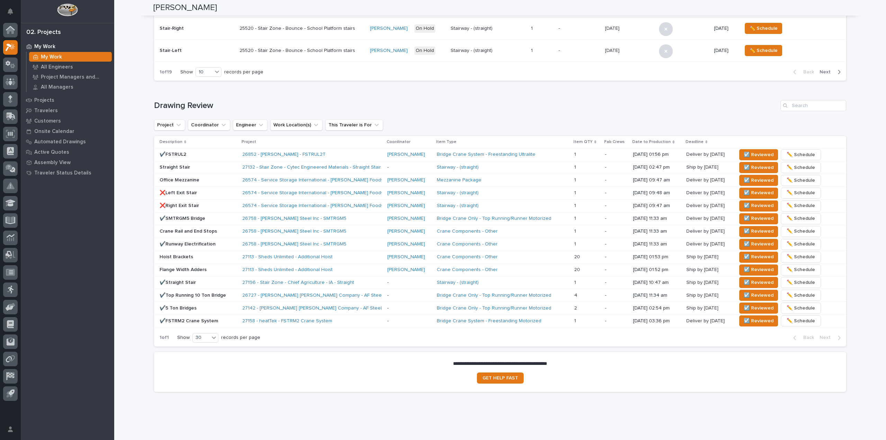
scroll to position [340, 0]
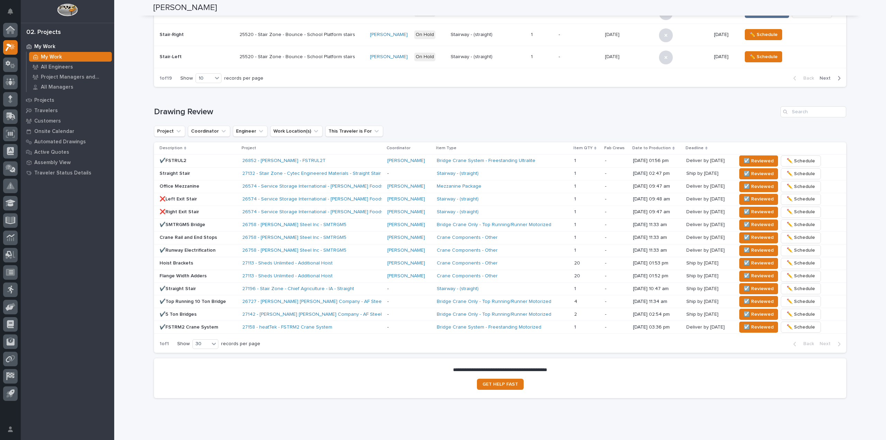
click at [136, 327] on div "**********" at bounding box center [499, 49] width 771 height 777
click at [747, 157] on span "☑️ Reviewed" at bounding box center [758, 161] width 30 height 8
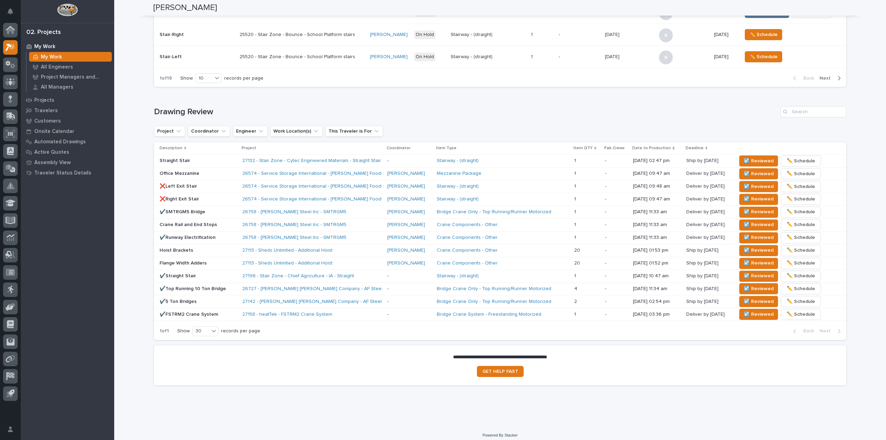
scroll to position [333, 0]
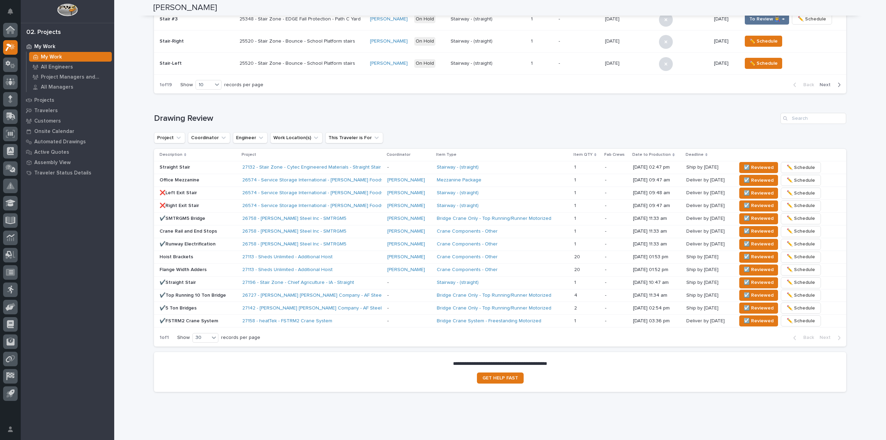
click at [175, 15] on div "[PERSON_NAME]" at bounding box center [500, 8] width 694 height 16
click at [268, 15] on div "[PERSON_NAME]" at bounding box center [500, 8] width 694 height 16
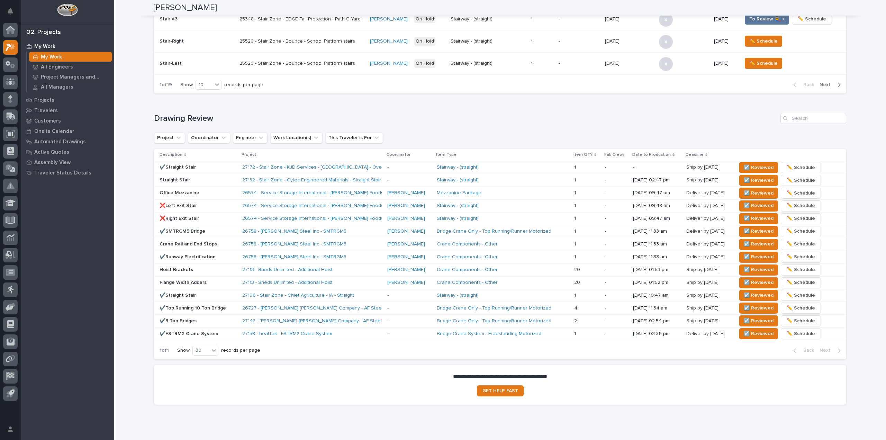
scroll to position [340, 0]
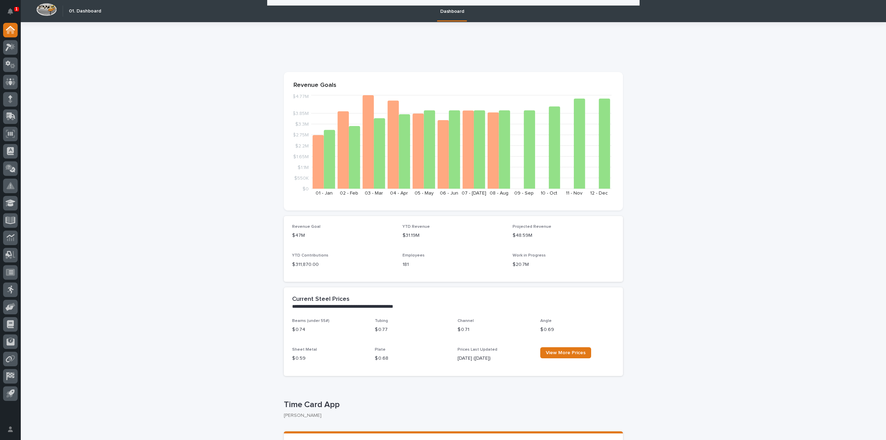
scroll to position [1193, 0]
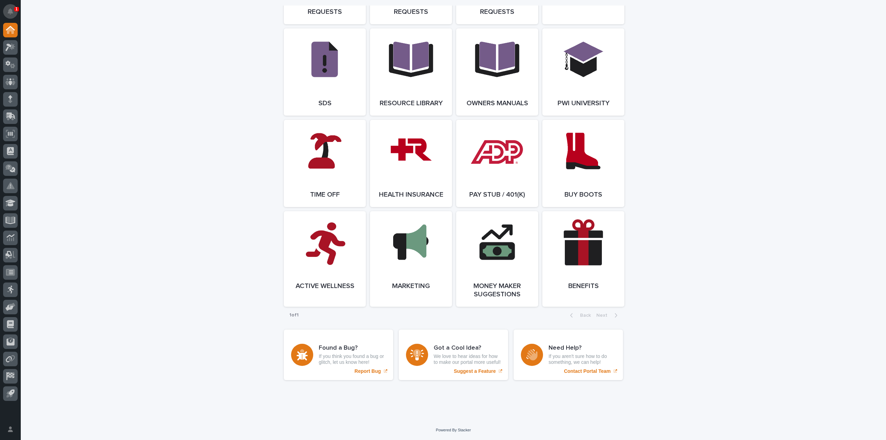
click at [7, 8] on button "Notifications" at bounding box center [10, 11] width 15 height 15
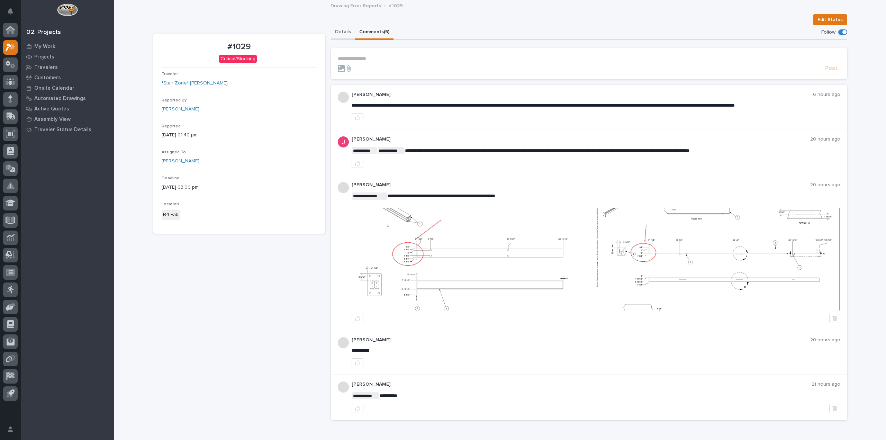
click at [341, 33] on button "Details" at bounding box center [343, 32] width 24 height 15
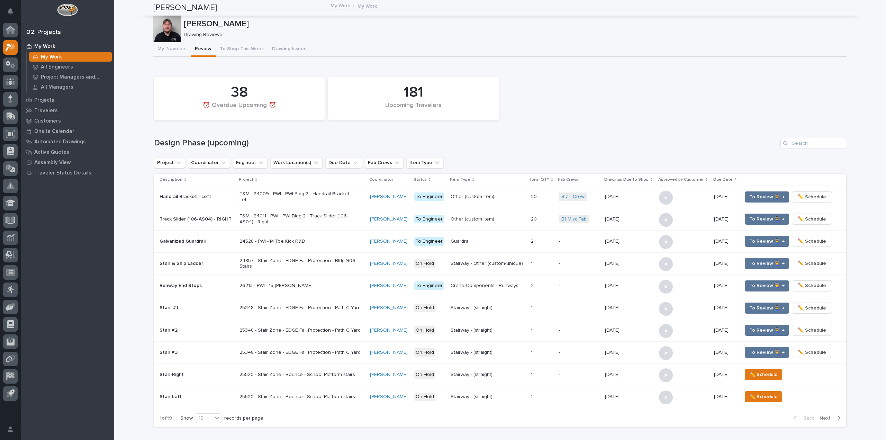
scroll to position [340, 0]
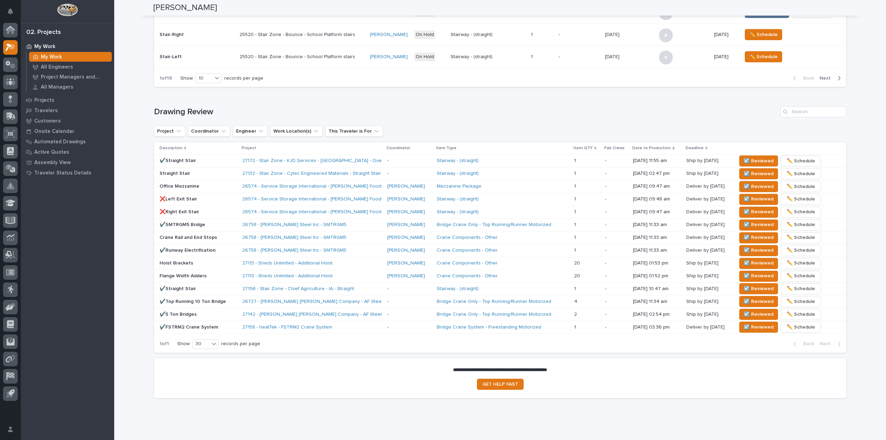
click at [133, 292] on div "**********" at bounding box center [499, 49] width 771 height 777
click at [752, 174] on span "☑️ Reviewed" at bounding box center [758, 174] width 30 height 8
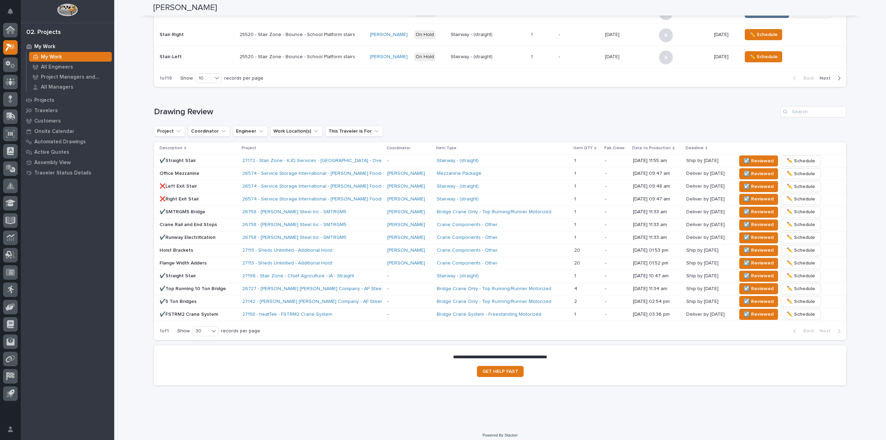
scroll to position [333, 0]
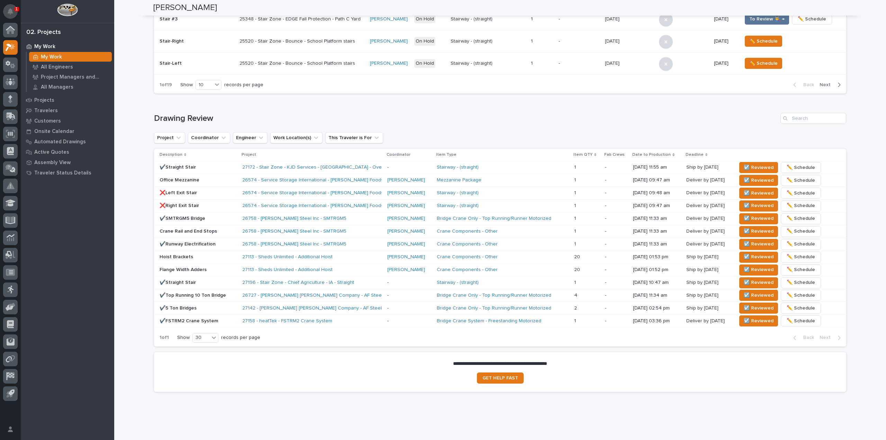
click at [11, 11] on icon "Notifications" at bounding box center [11, 11] width 6 height 6
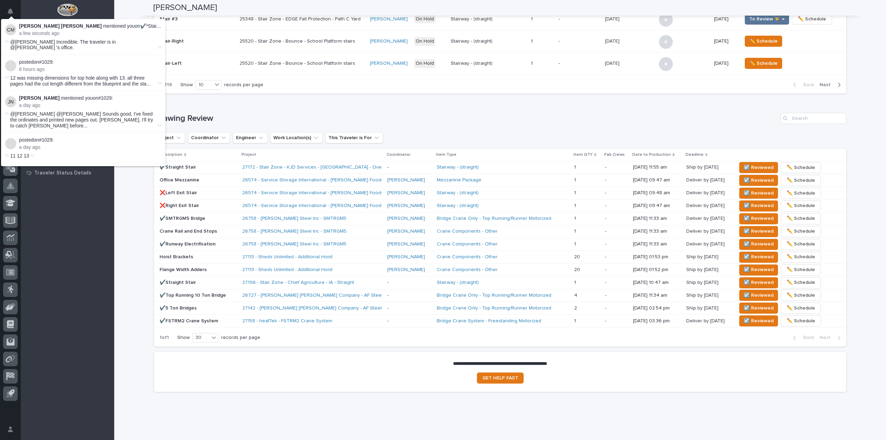
click at [28, 44] on span "@Adam Yutzy Incredible. The traveler is in @Cole Fann 's office." at bounding box center [63, 44] width 106 height 11
click at [129, 8] on div "**********" at bounding box center [499, 50] width 771 height 765
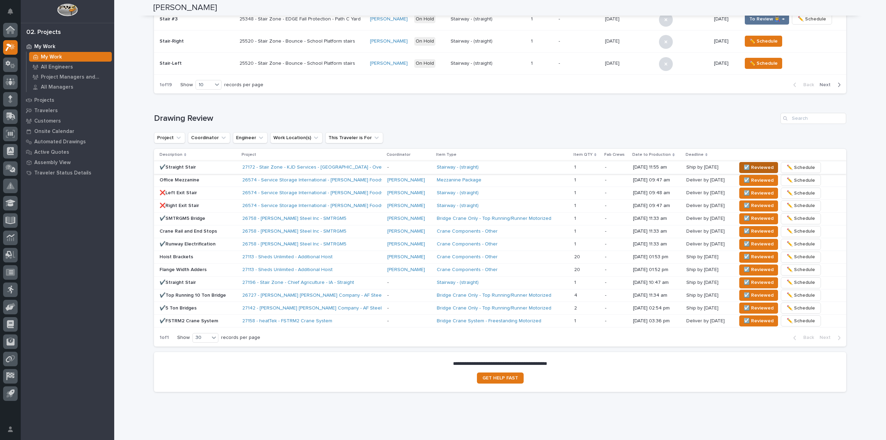
click at [752, 163] on span "☑️ Reviewed" at bounding box center [758, 167] width 30 height 8
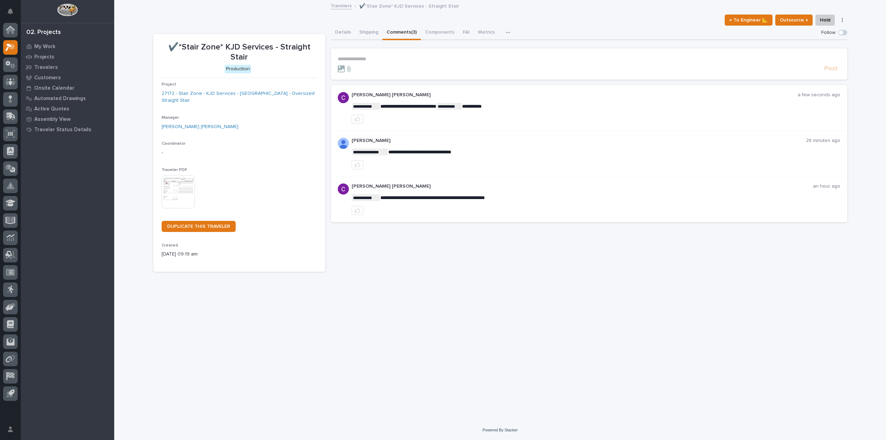
drag, startPoint x: 397, startPoint y: 151, endPoint x: 367, endPoint y: 201, distance: 58.2
click at [367, 201] on div "**********" at bounding box center [595, 198] width 488 height 31
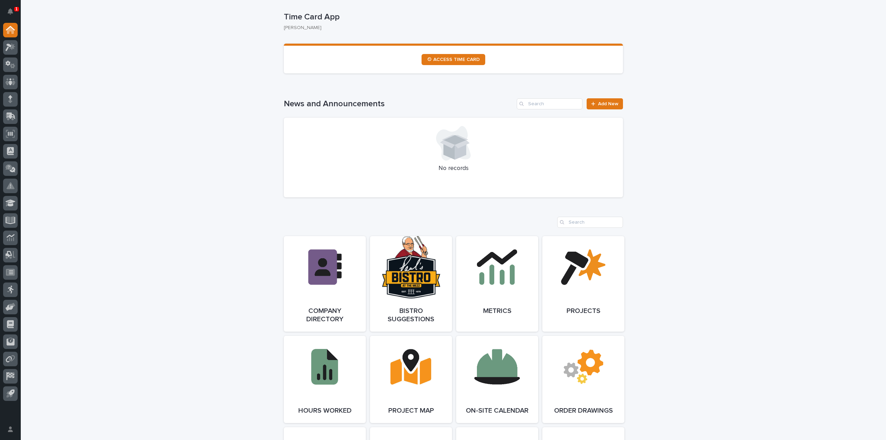
scroll to position [363, 0]
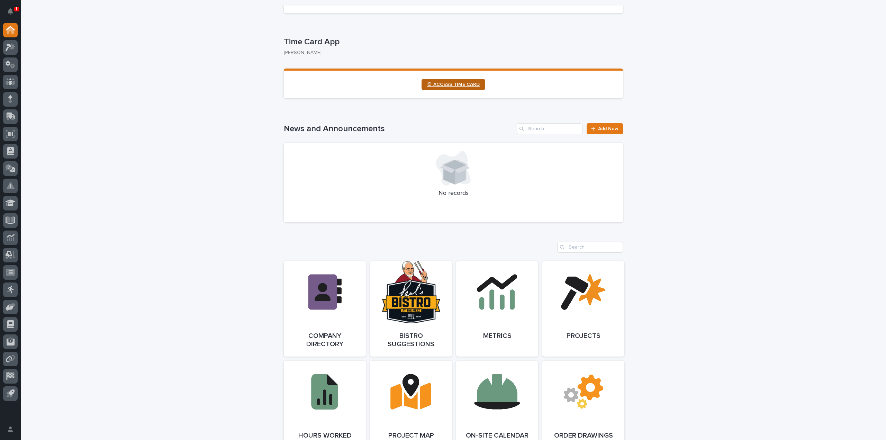
click at [448, 86] on span "⏲ ACCESS TIME CARD" at bounding box center [453, 84] width 53 height 5
